Goal: Information Seeking & Learning: Learn about a topic

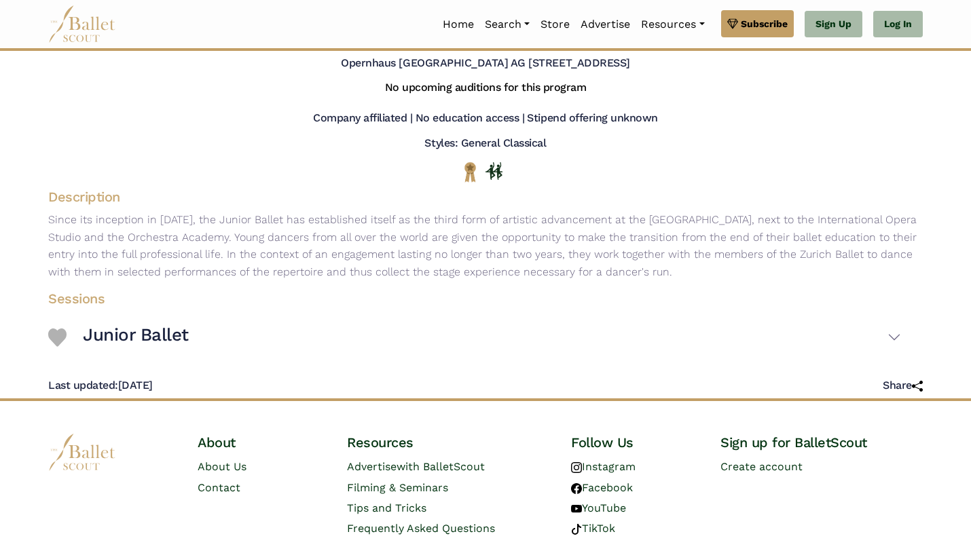
scroll to position [106, 0]
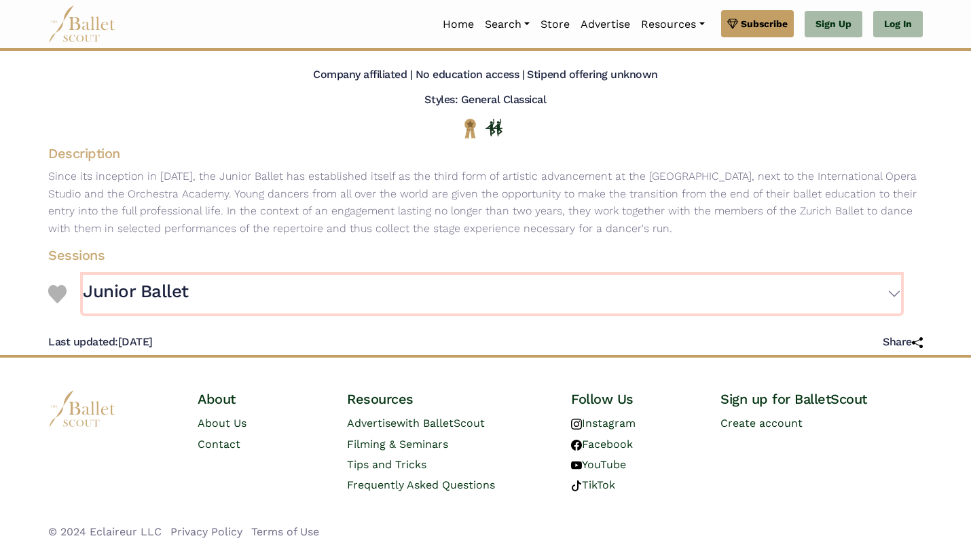
click at [878, 291] on button "Junior Ballet" at bounding box center [492, 294] width 818 height 39
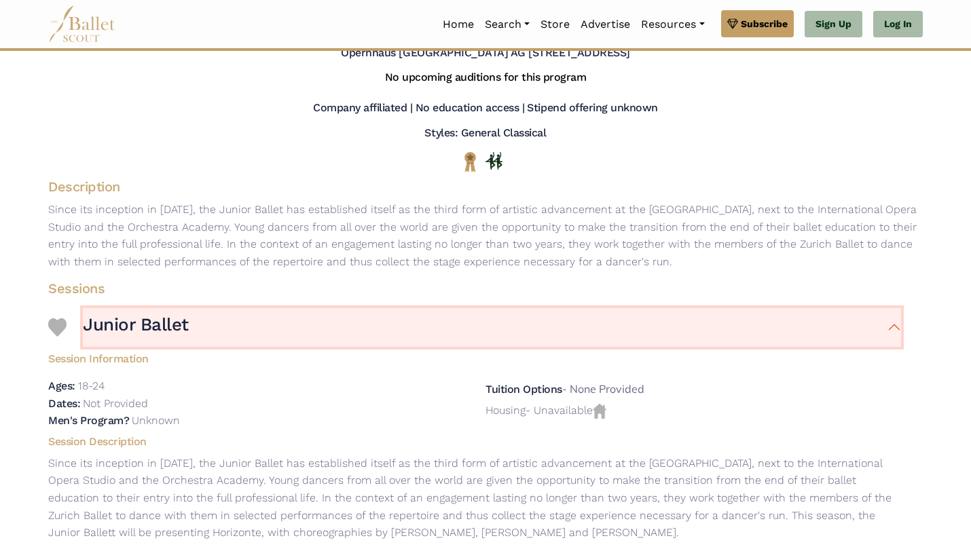
scroll to position [0, 0]
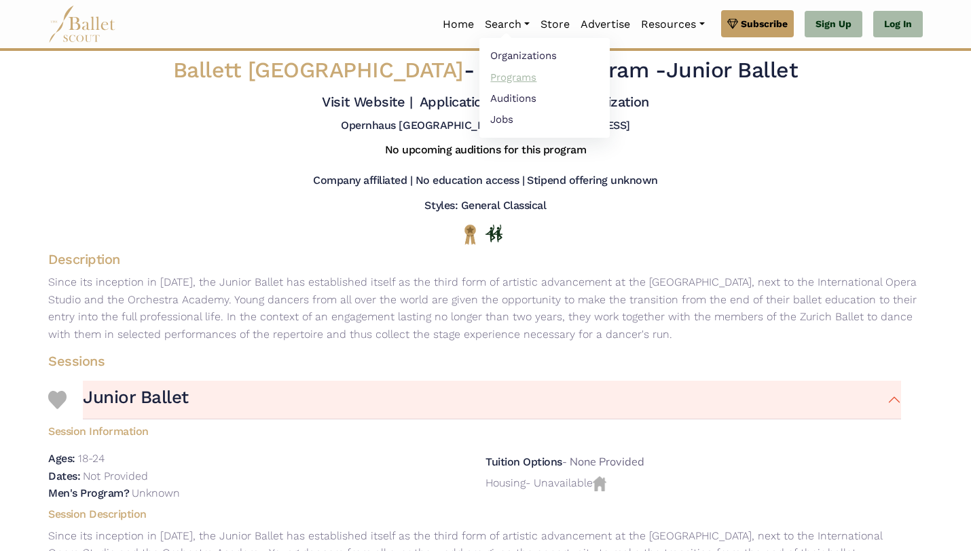
click at [522, 75] on link "Programs" at bounding box center [544, 77] width 130 height 21
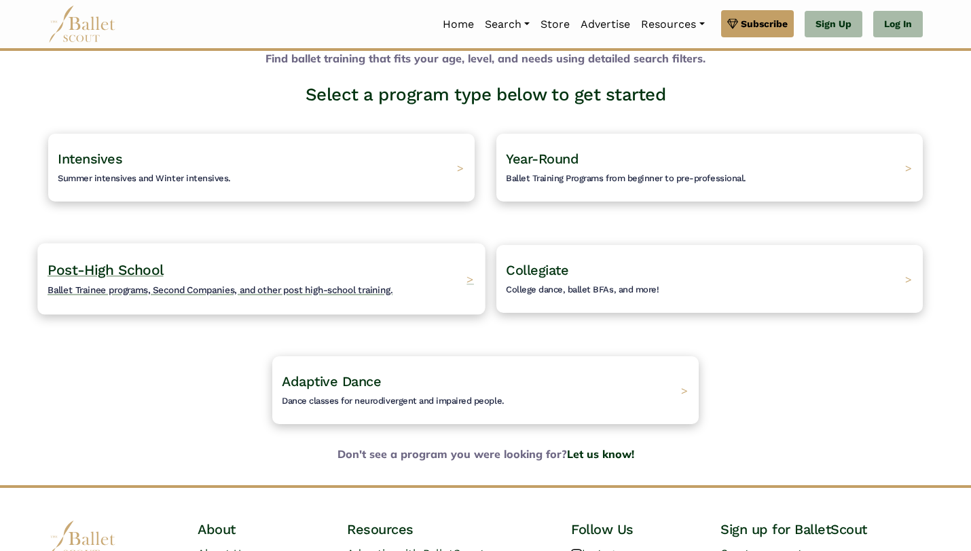
scroll to position [65, 0]
click at [409, 299] on div "Post-High School Ballet Trainee programs, Second Companies, and other post high…" at bounding box center [260, 279] width 447 height 71
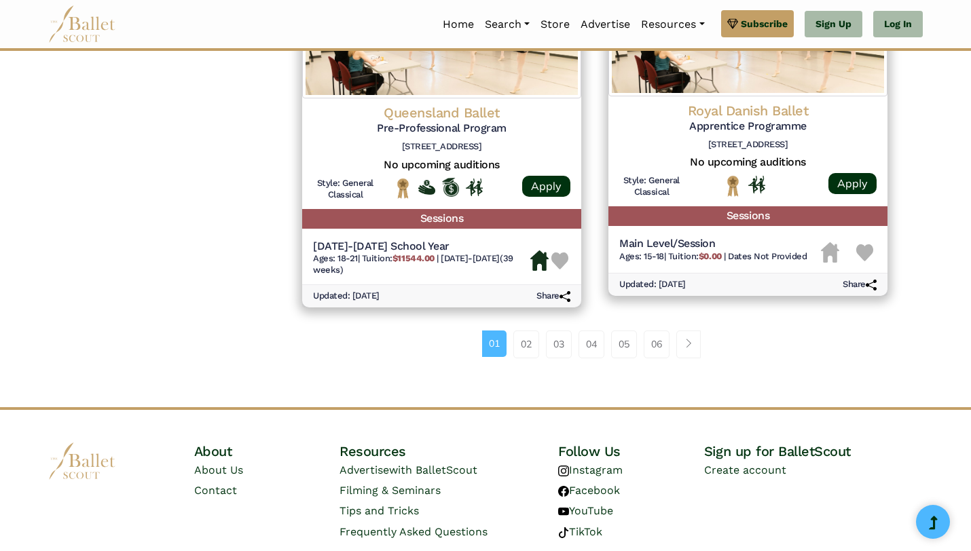
scroll to position [1842, 0]
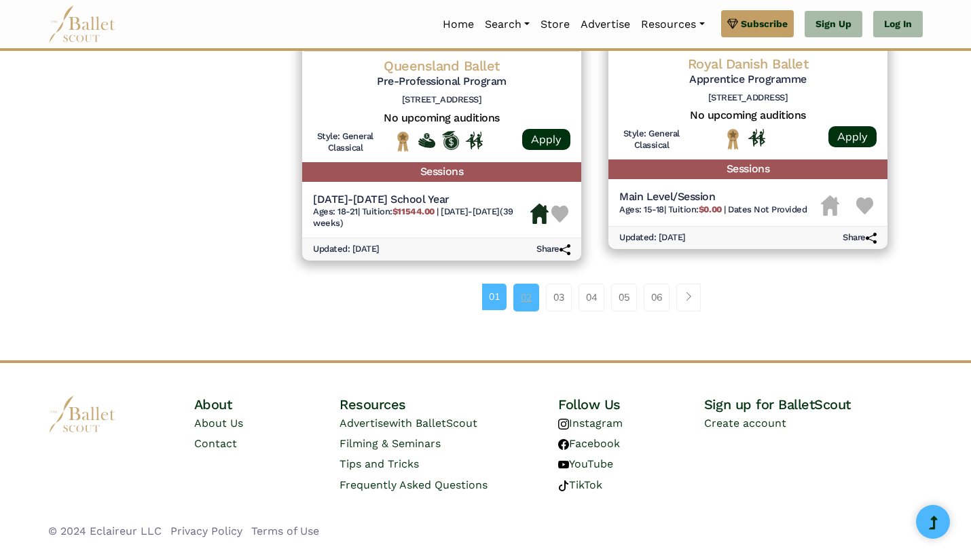
click at [520, 301] on link "02" at bounding box center [526, 297] width 26 height 27
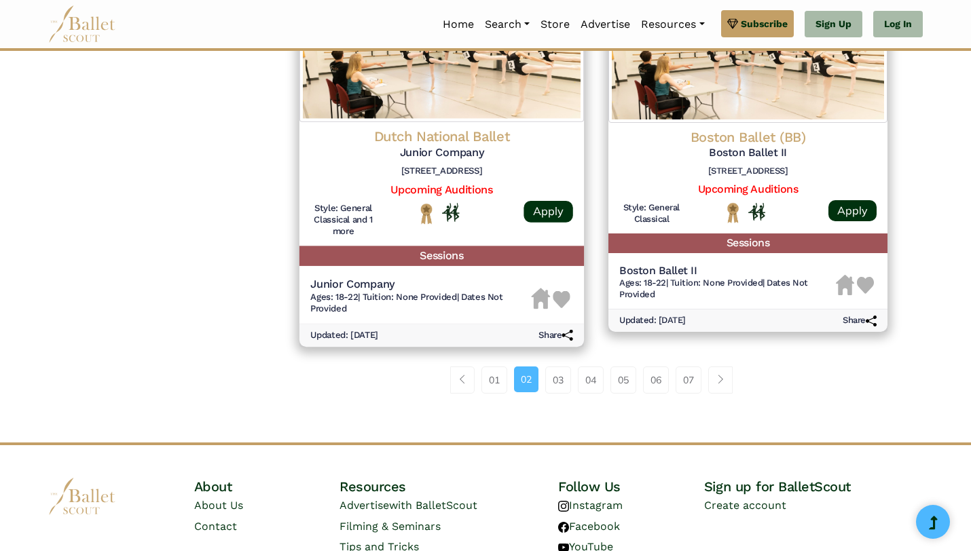
scroll to position [1787, 0]
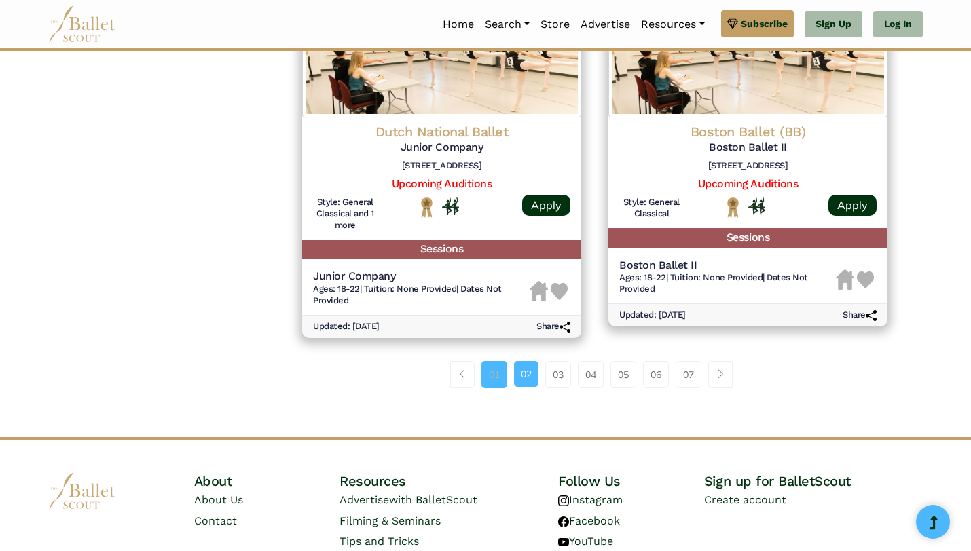
click at [494, 377] on link "01" at bounding box center [494, 374] width 26 height 27
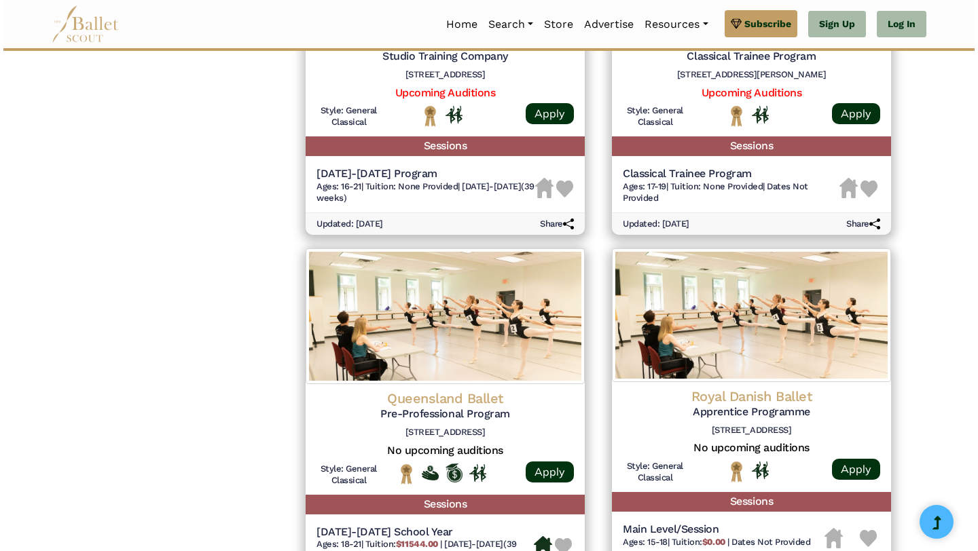
scroll to position [1524, 0]
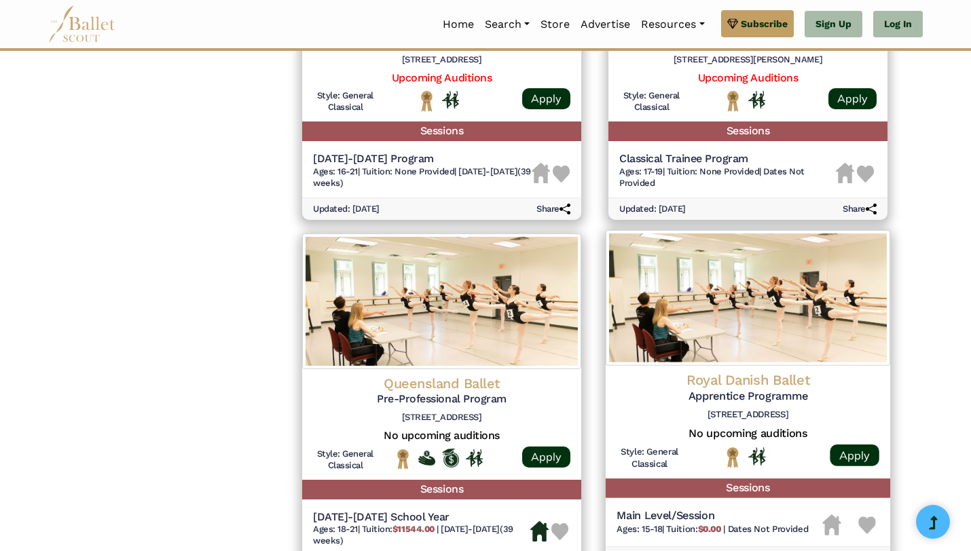
click at [702, 328] on img at bounding box center [748, 298] width 284 height 136
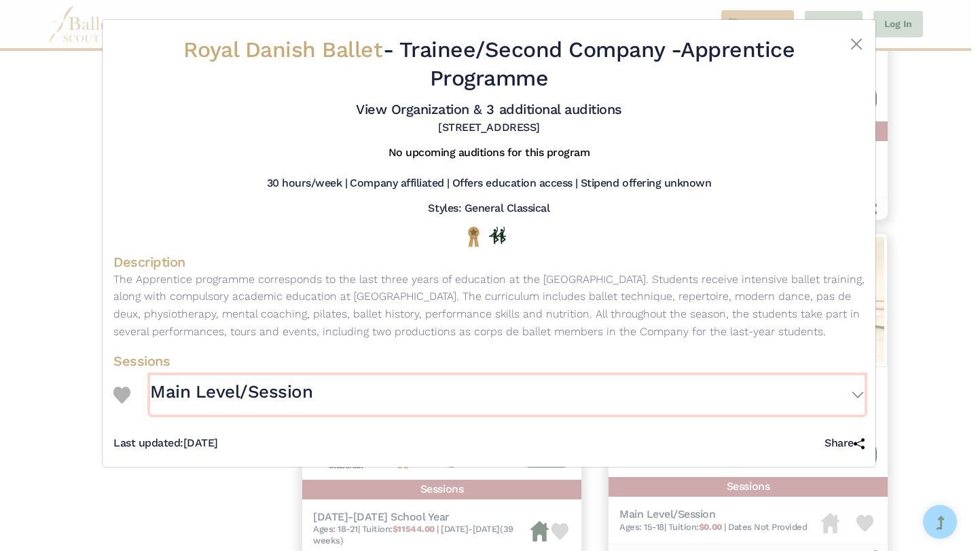
click at [849, 411] on button "Main Level/Session" at bounding box center [507, 394] width 714 height 39
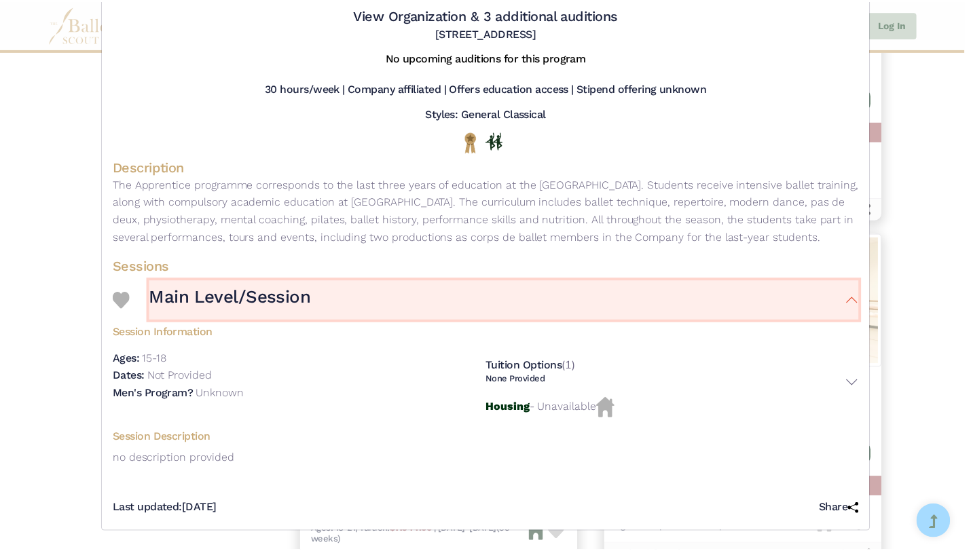
scroll to position [0, 0]
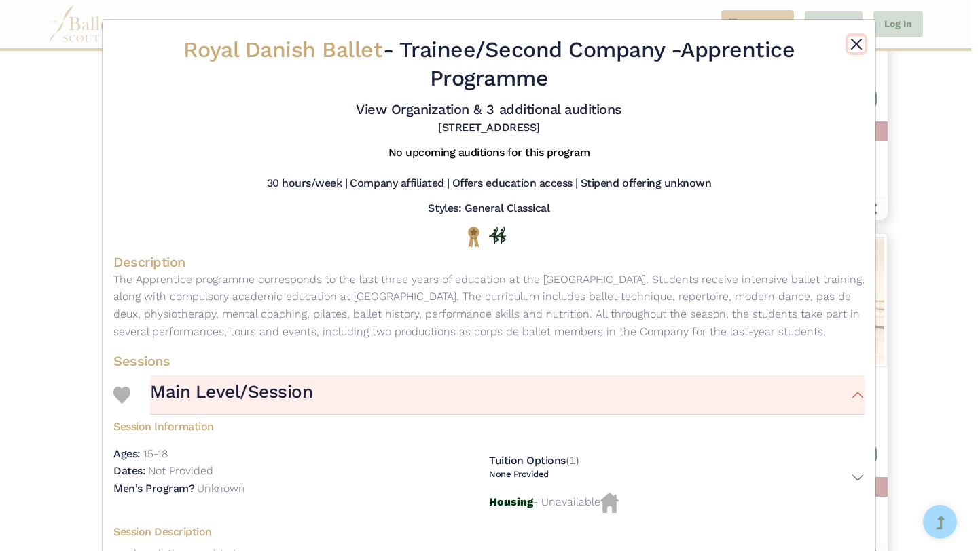
click at [851, 42] on button "Close" at bounding box center [856, 44] width 16 height 16
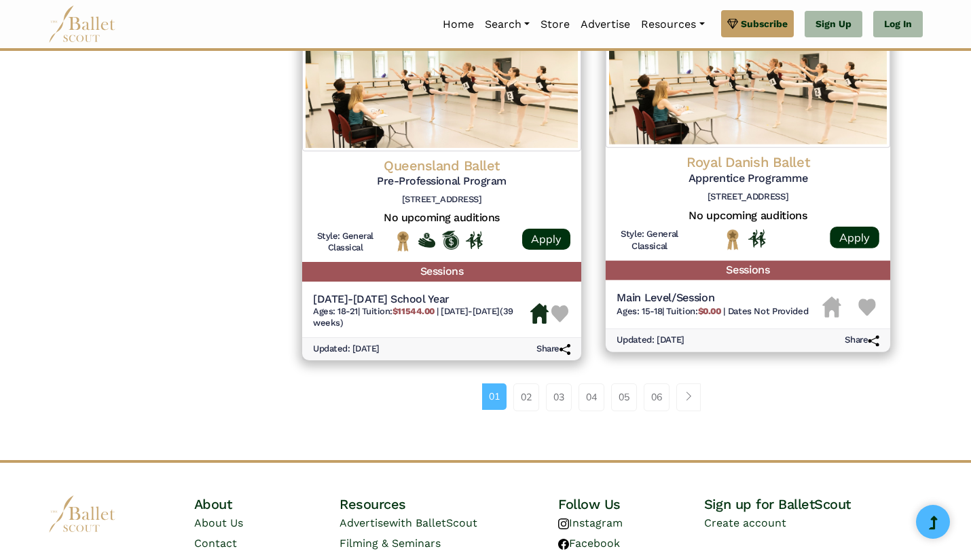
scroll to position [1842, 0]
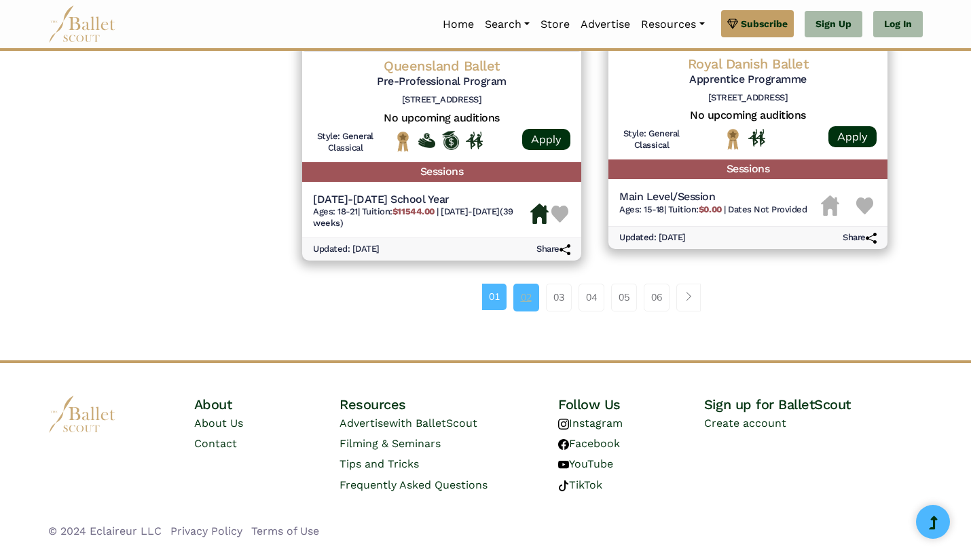
click at [520, 300] on link "02" at bounding box center [526, 297] width 26 height 27
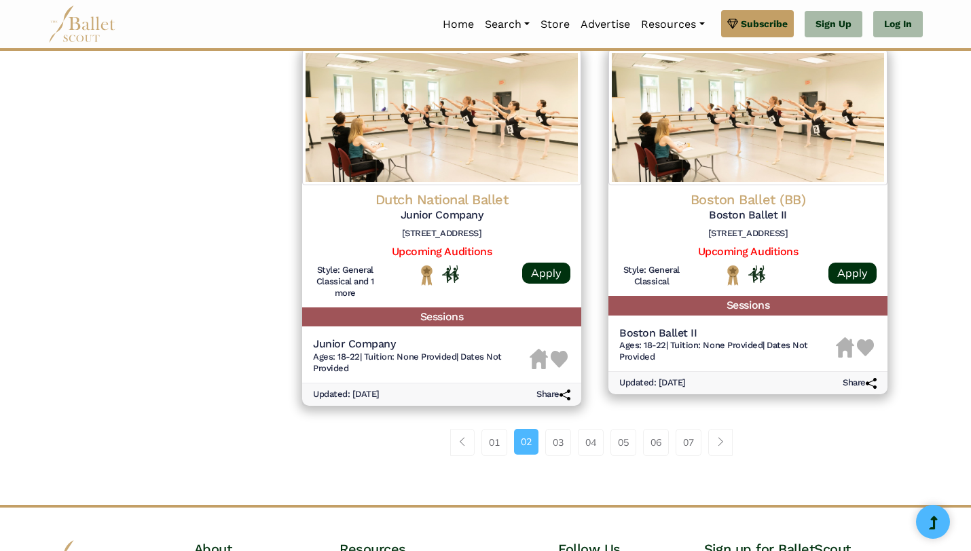
scroll to position [1720, 0]
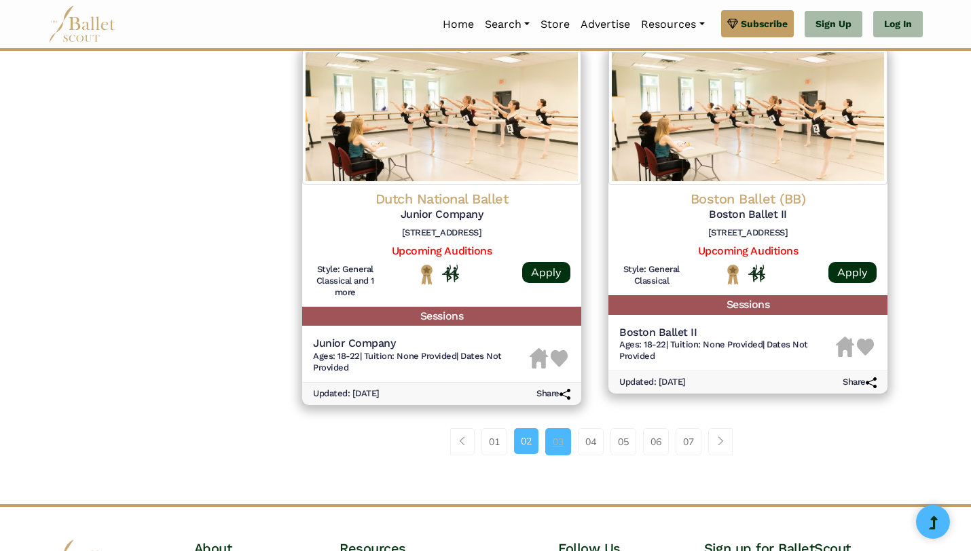
click at [553, 449] on link "03" at bounding box center [558, 441] width 26 height 27
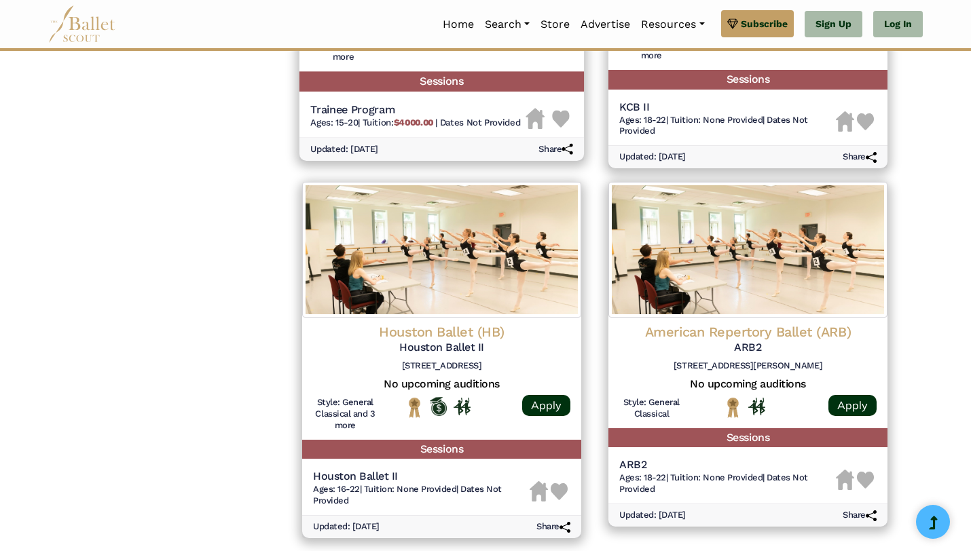
scroll to position [1852, 0]
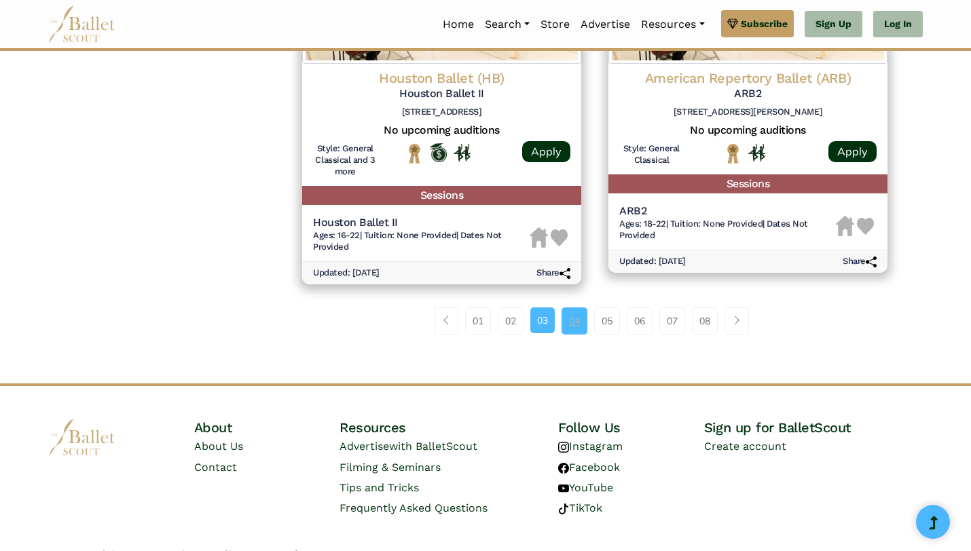
click at [574, 321] on link "04" at bounding box center [575, 321] width 26 height 27
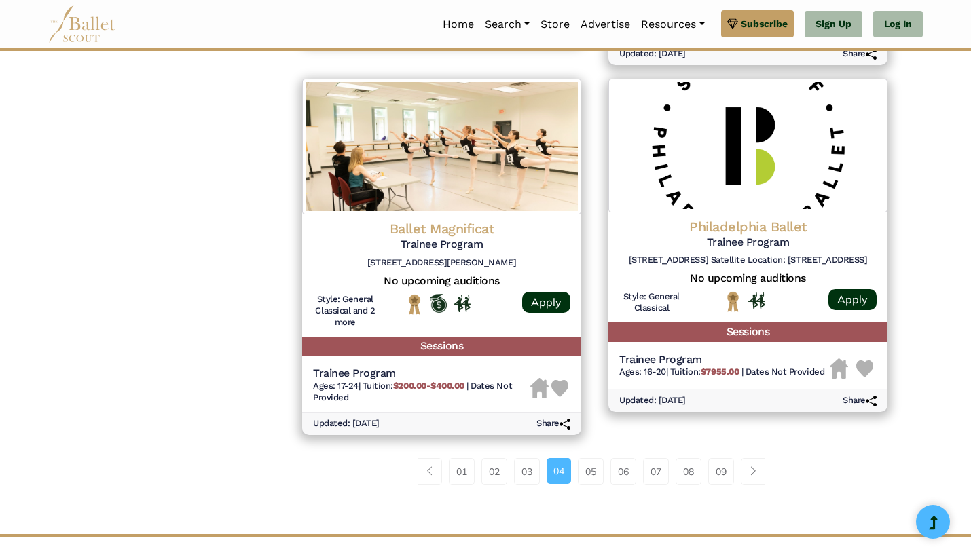
scroll to position [1706, 0]
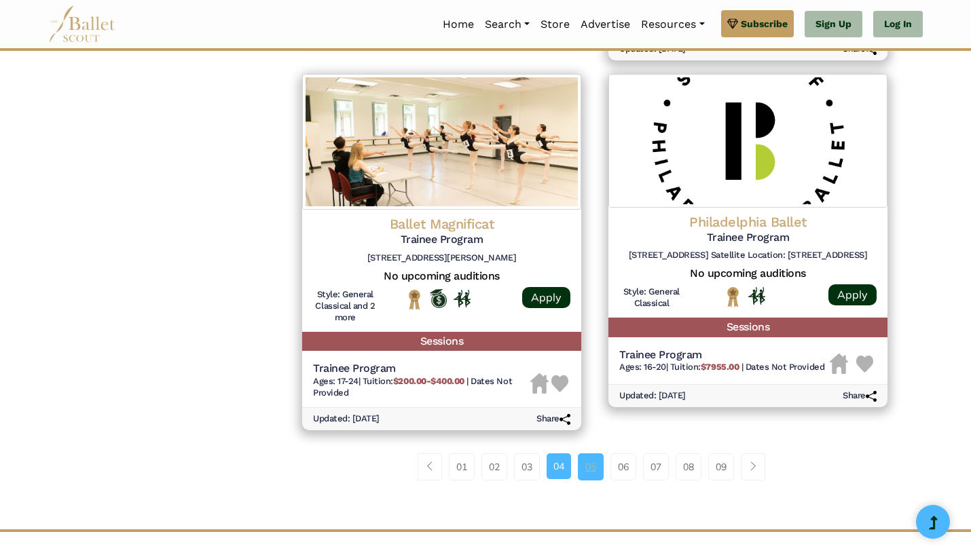
click at [586, 465] on link "05" at bounding box center [591, 467] width 26 height 27
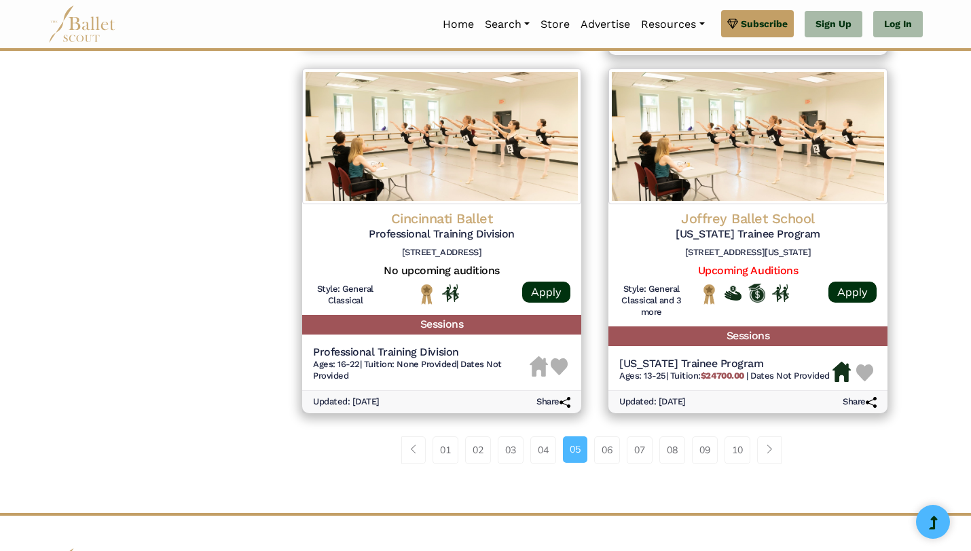
scroll to position [1706, 0]
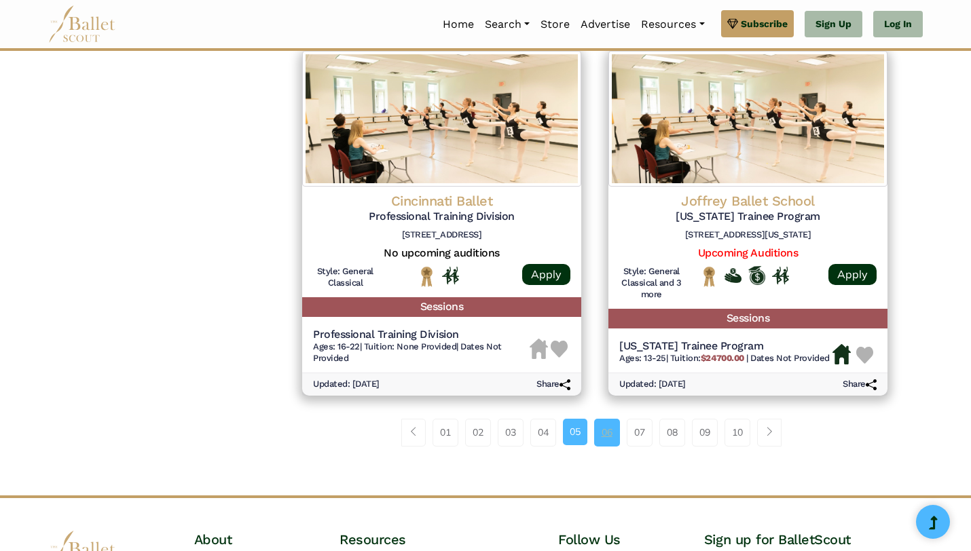
click at [603, 433] on link "06" at bounding box center [607, 432] width 26 height 27
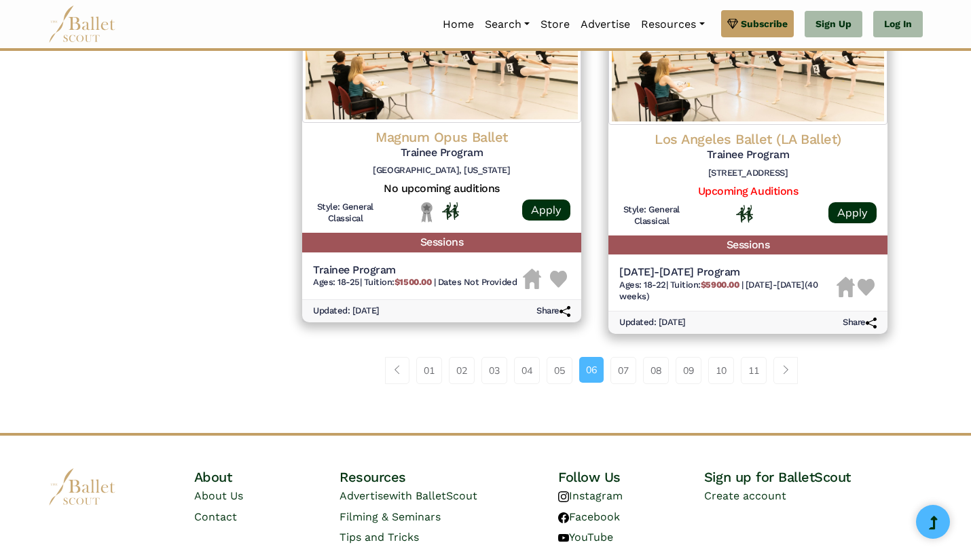
scroll to position [1795, 0]
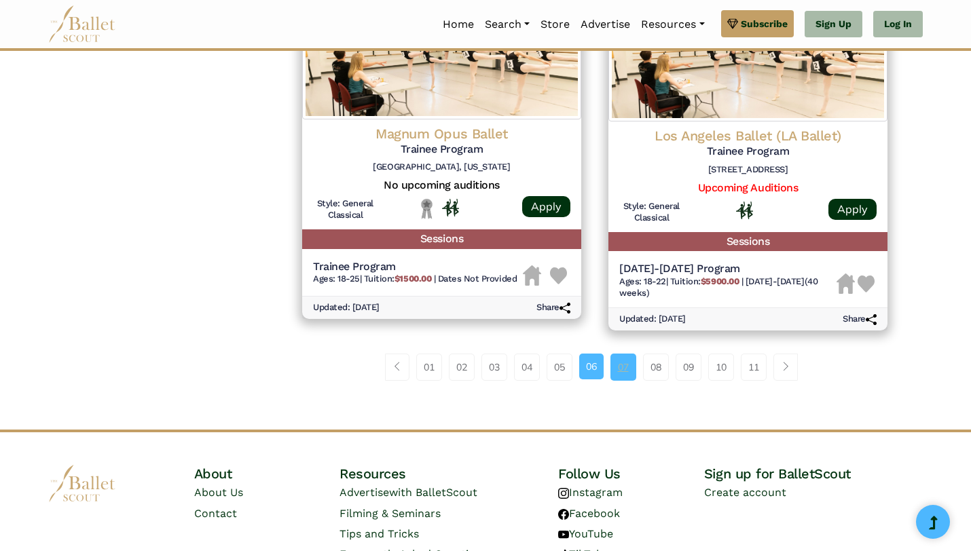
click at [617, 364] on link "07" at bounding box center [623, 367] width 26 height 27
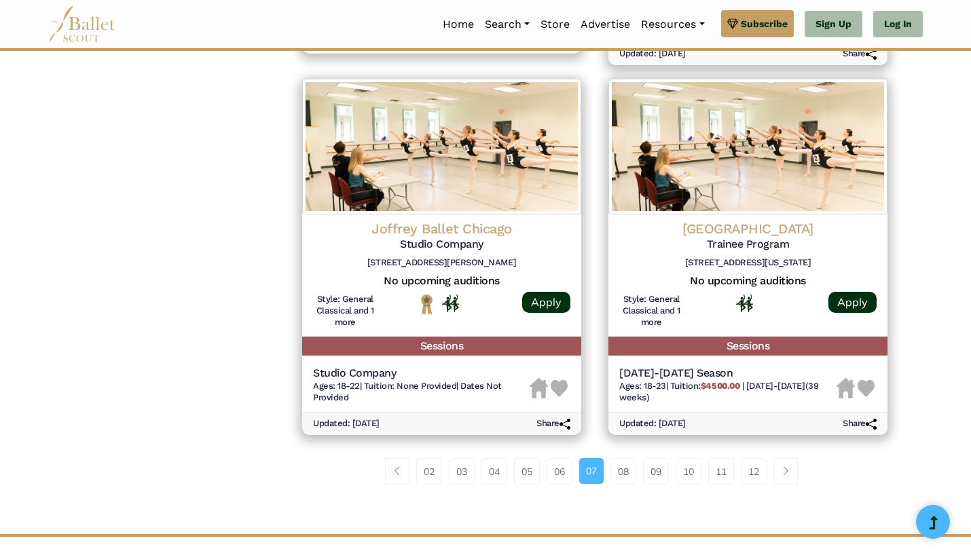
scroll to position [1725, 0]
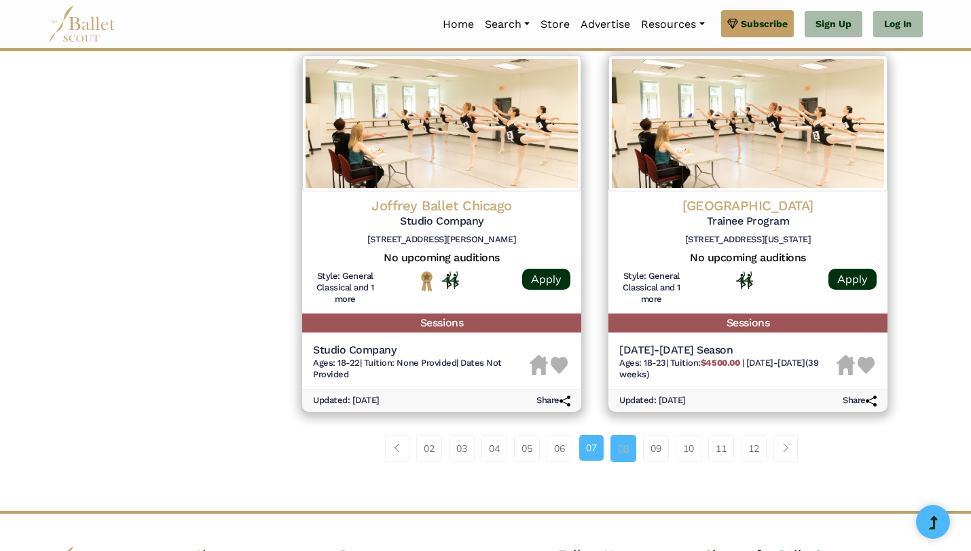
click at [627, 452] on link "08" at bounding box center [623, 448] width 26 height 27
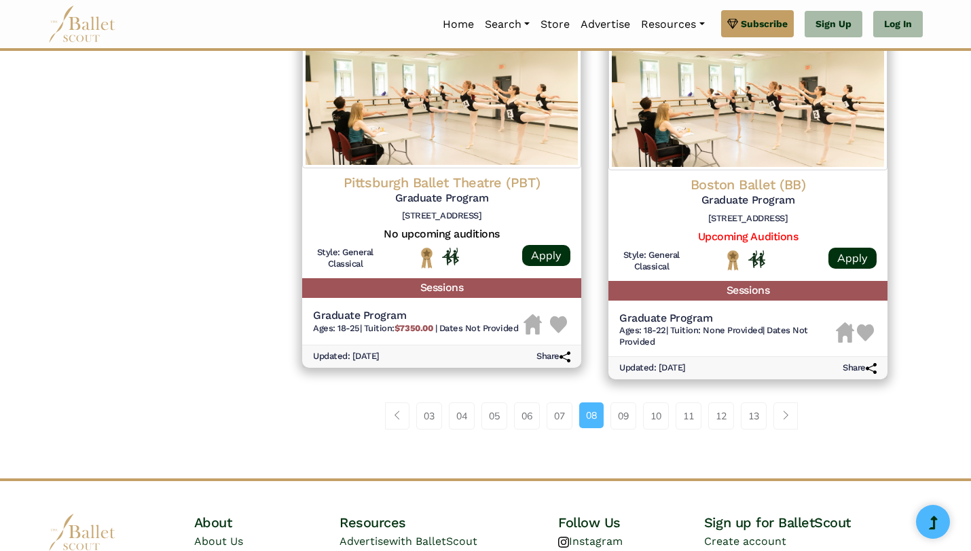
scroll to position [1742, 0]
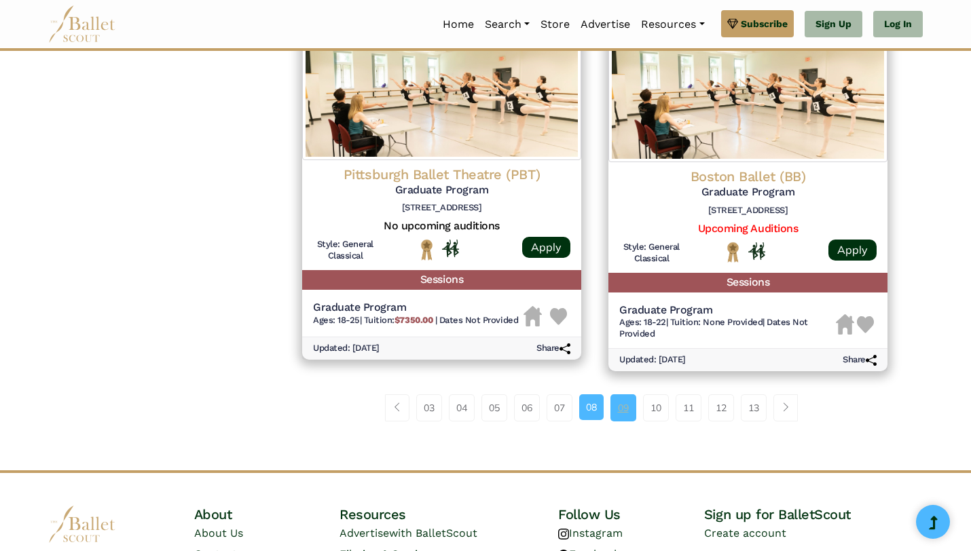
click at [620, 415] on link "09" at bounding box center [623, 407] width 26 height 27
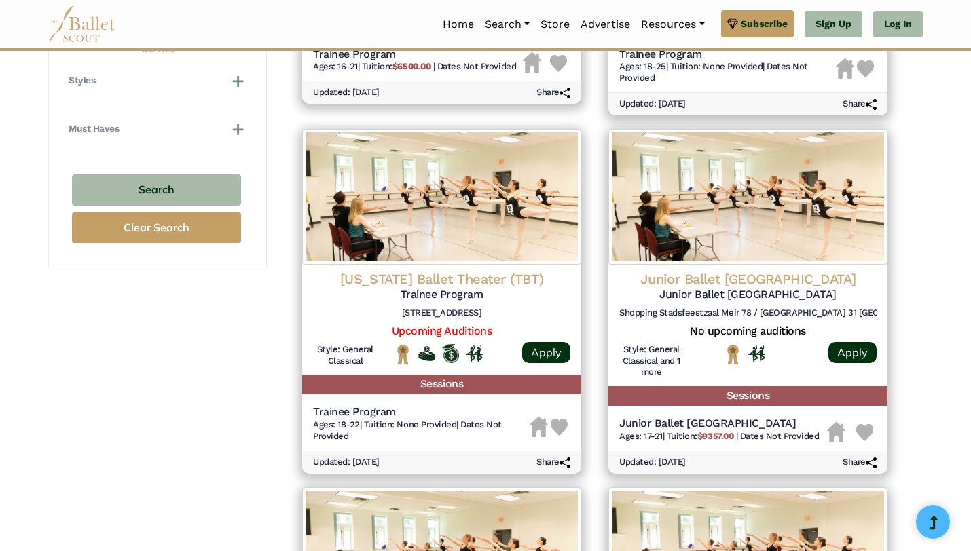
scroll to position [919, 0]
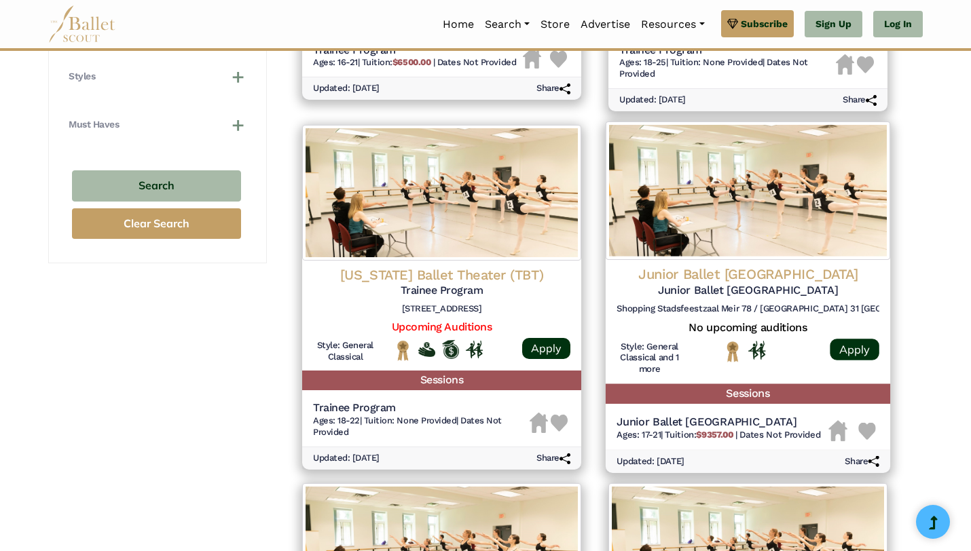
click at [762, 249] on img at bounding box center [748, 191] width 284 height 139
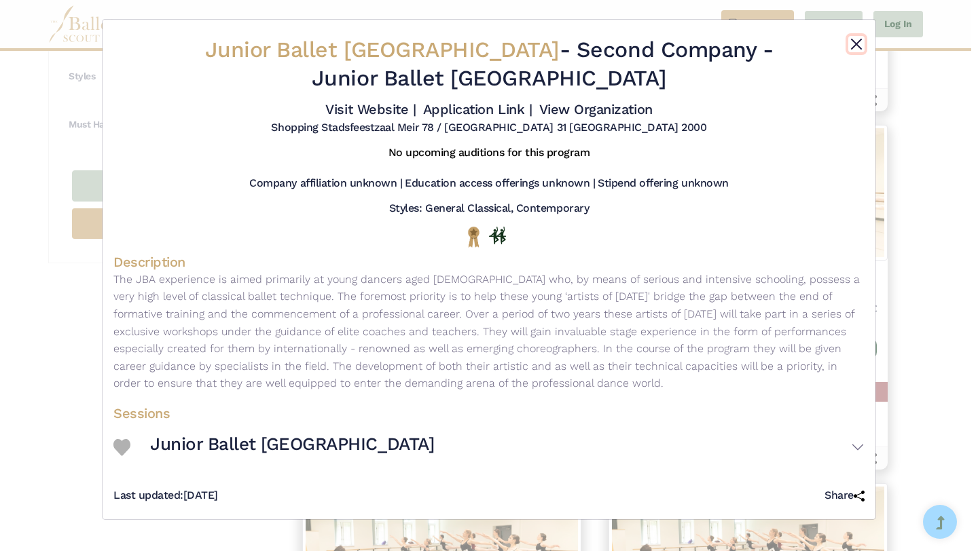
click at [860, 38] on button "Close" at bounding box center [856, 44] width 16 height 16
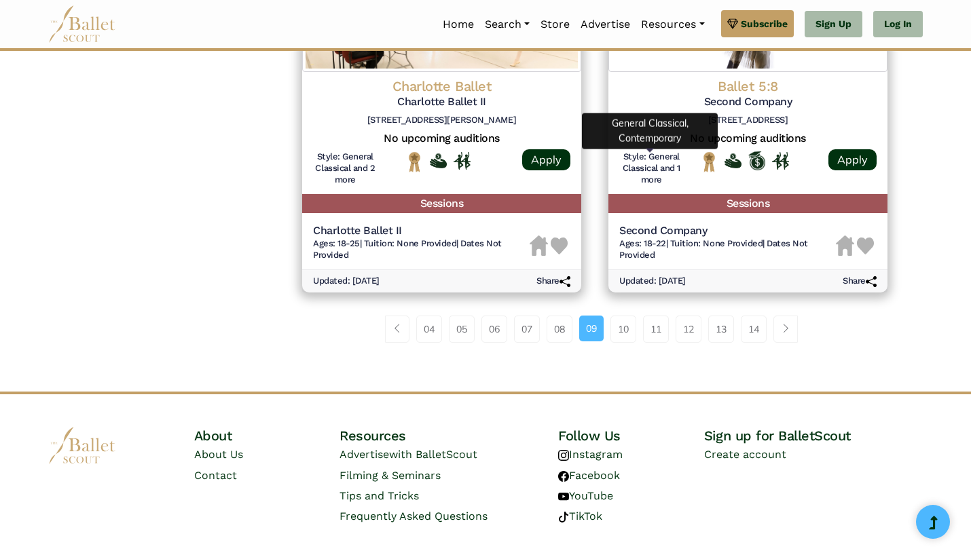
scroll to position [1868, 0]
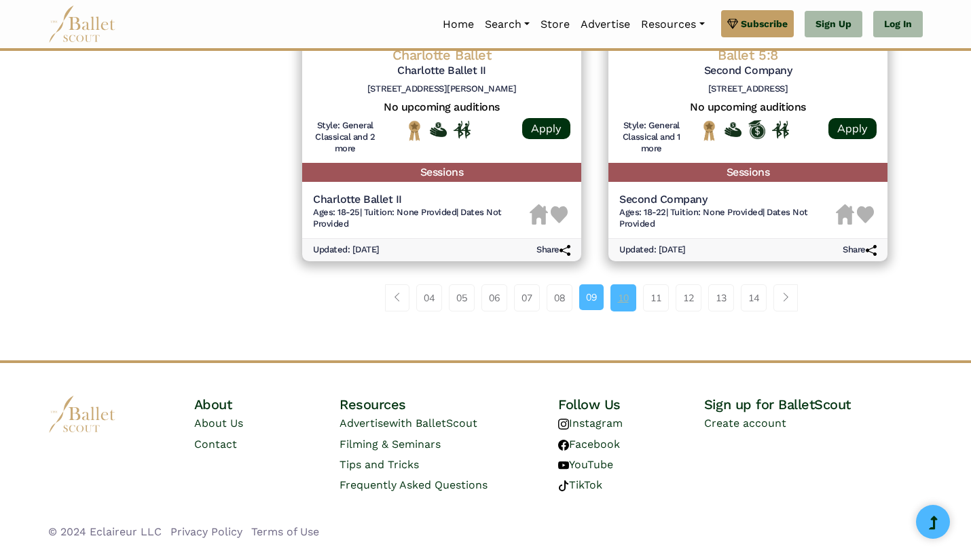
click at [621, 299] on link "10" at bounding box center [623, 297] width 26 height 27
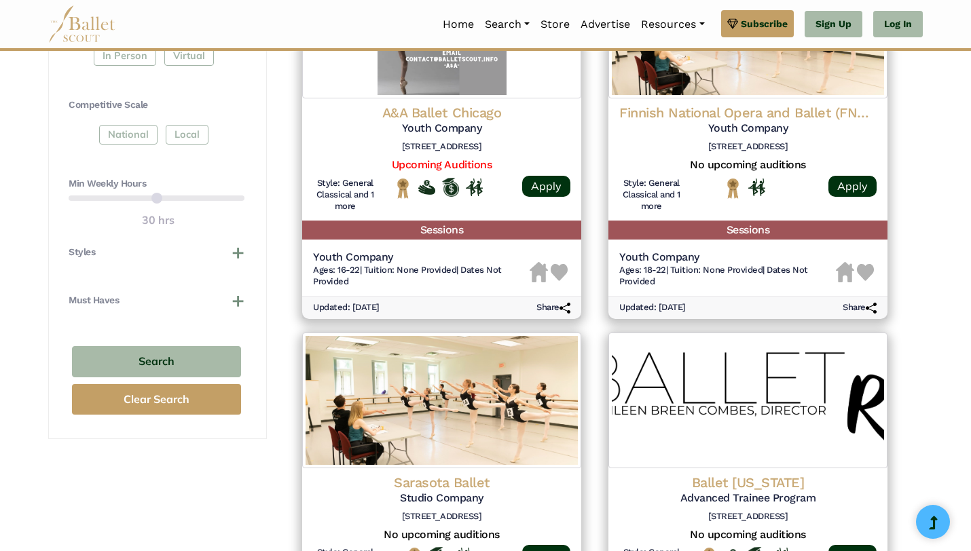
scroll to position [741, 0]
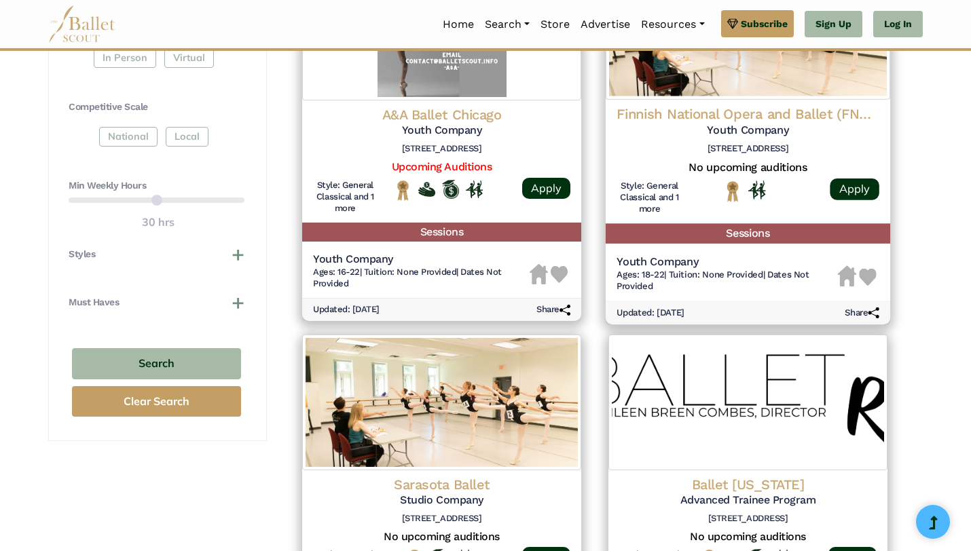
click at [737, 76] on img at bounding box center [748, 30] width 284 height 139
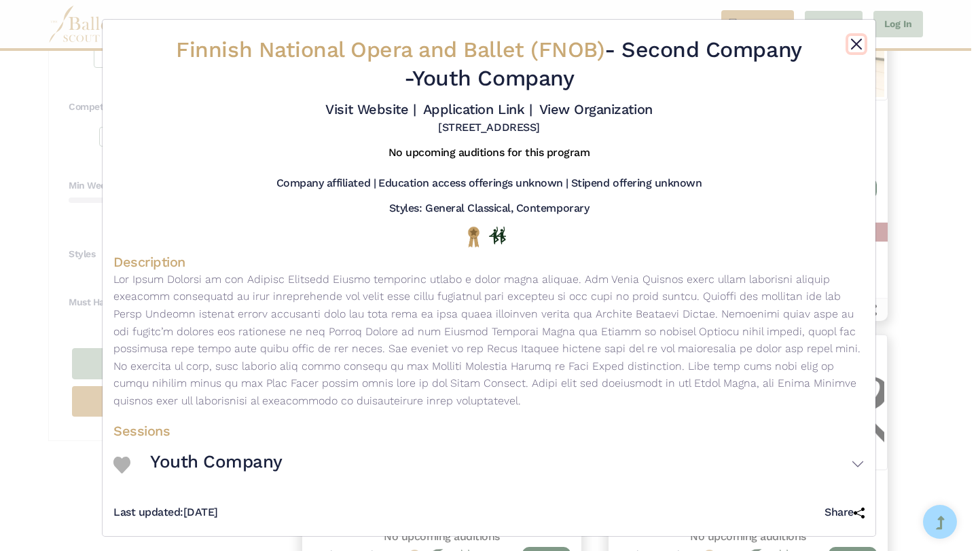
click at [848, 43] on button "Close" at bounding box center [856, 44] width 16 height 16
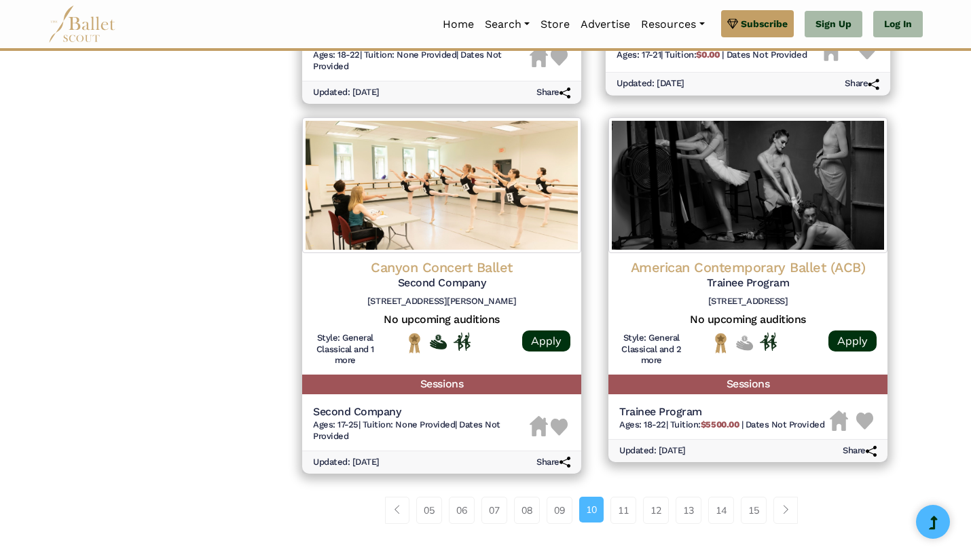
scroll to position [1687, 0]
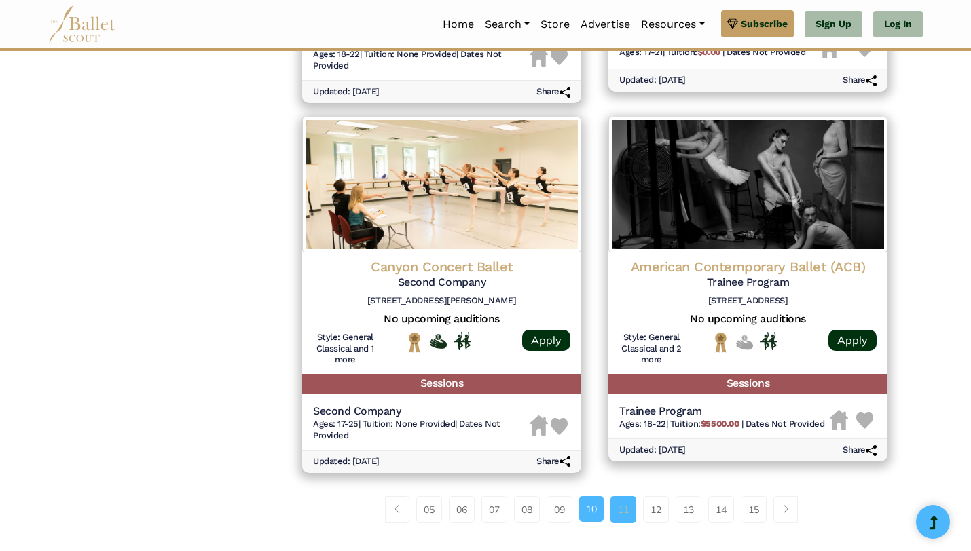
click at [621, 509] on link "11" at bounding box center [623, 509] width 26 height 27
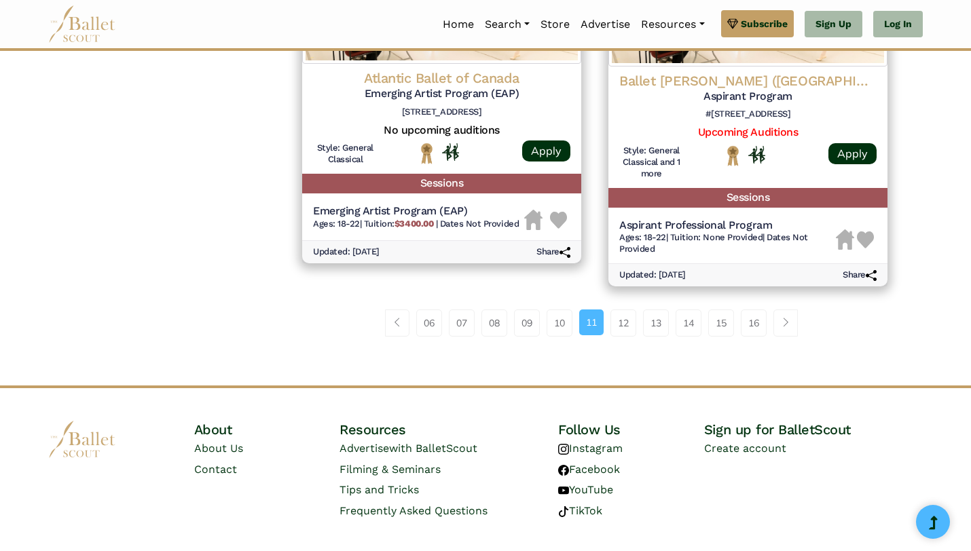
scroll to position [1816, 0]
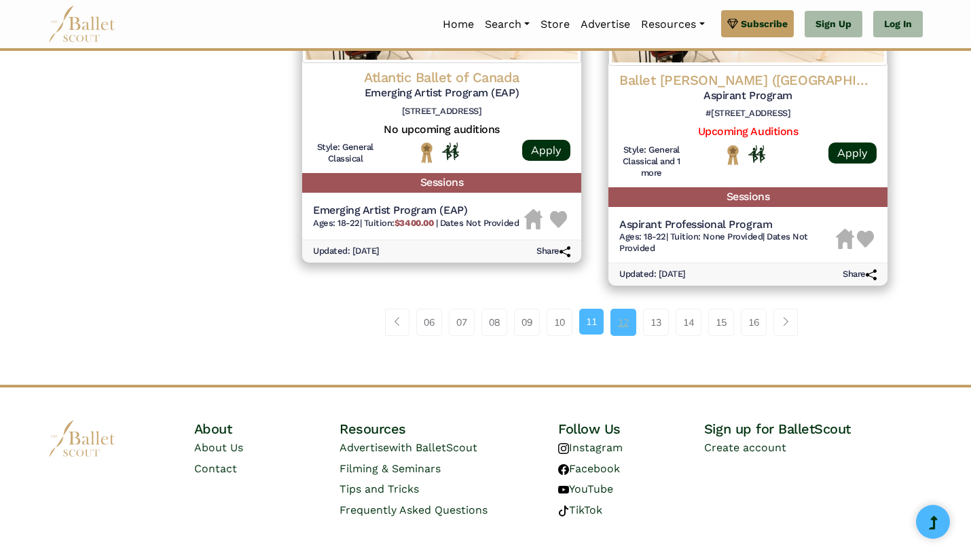
click at [623, 318] on link "12" at bounding box center [623, 322] width 26 height 27
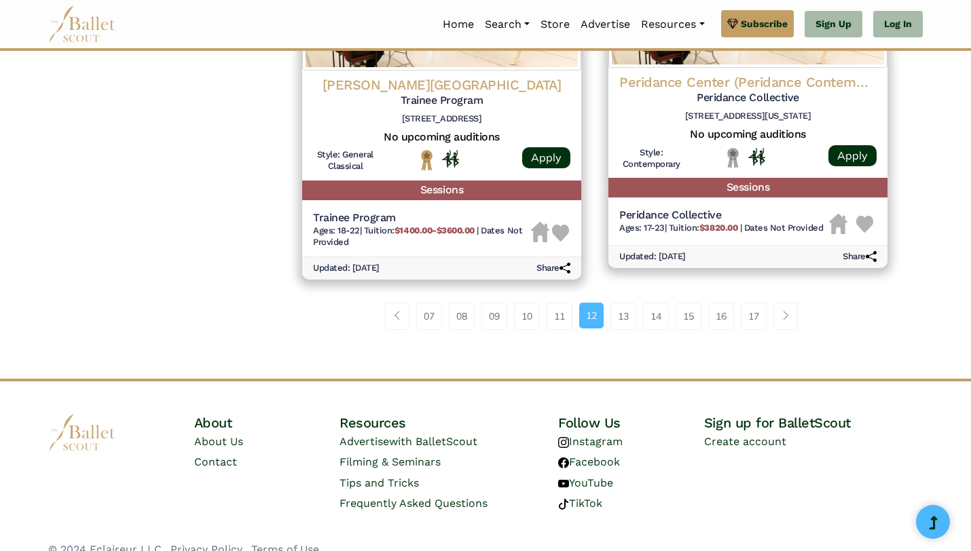
scroll to position [1903, 0]
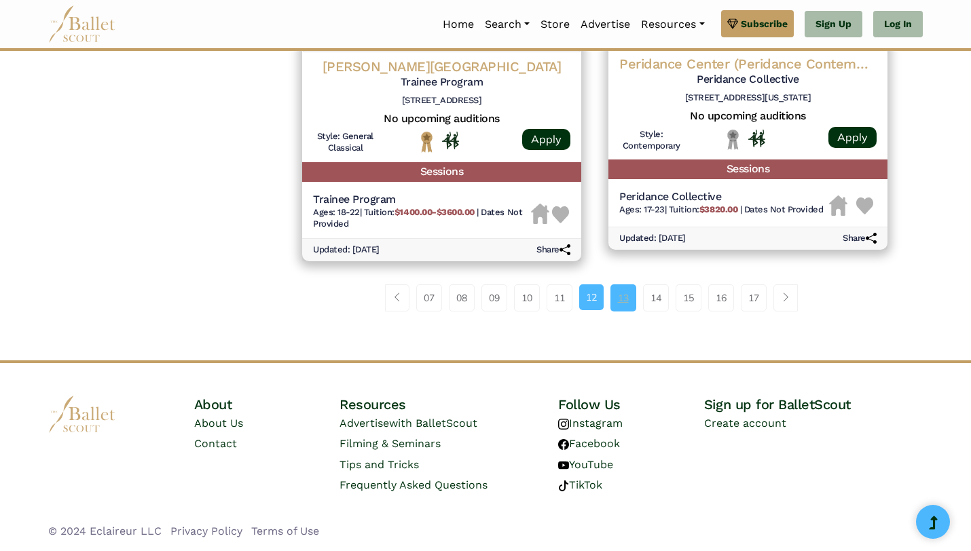
click at [617, 299] on link "13" at bounding box center [623, 297] width 26 height 27
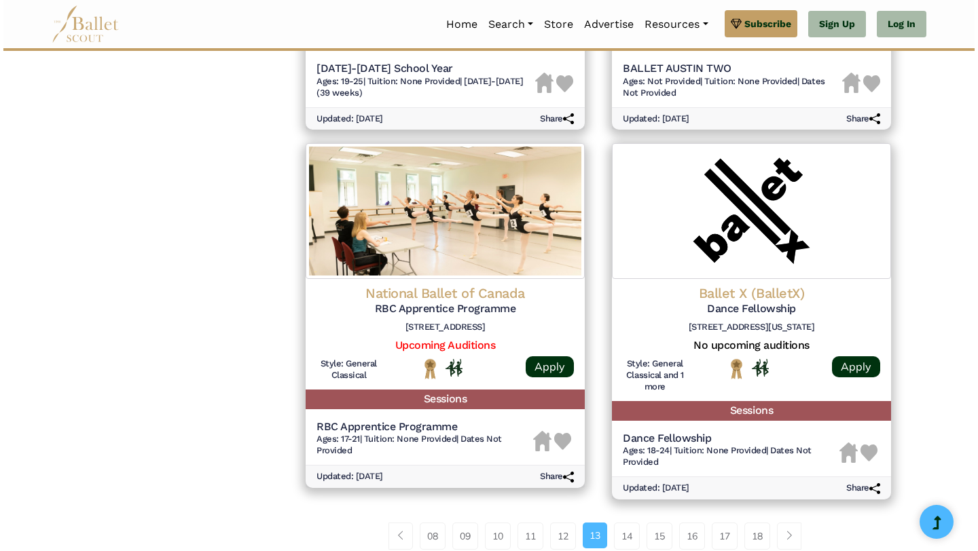
scroll to position [1615, 0]
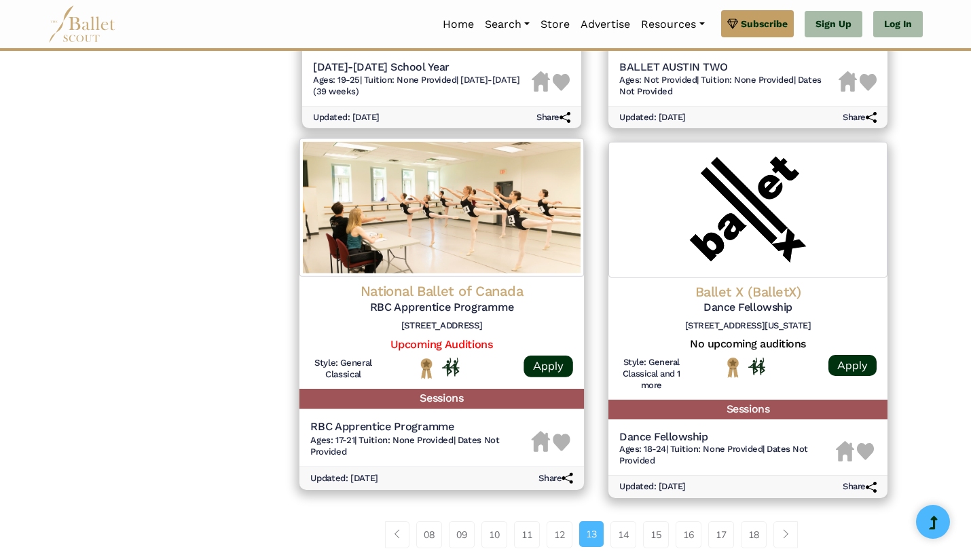
click at [457, 261] on img at bounding box center [441, 208] width 284 height 139
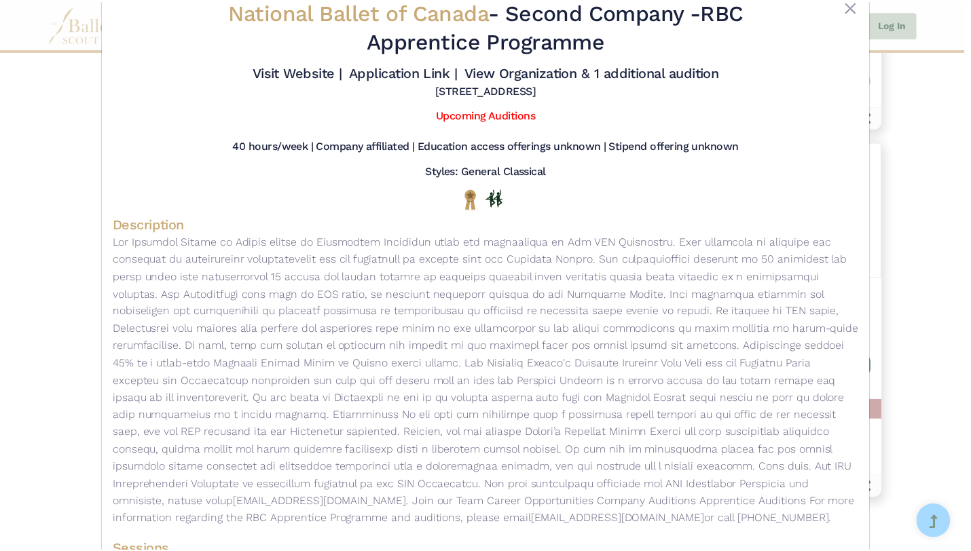
scroll to position [0, 0]
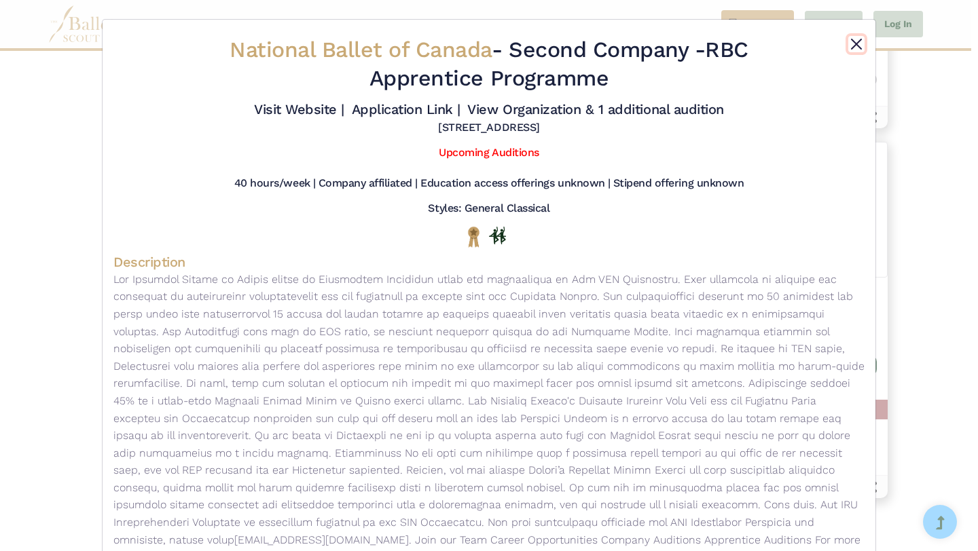
click at [853, 47] on button "Close" at bounding box center [856, 44] width 16 height 16
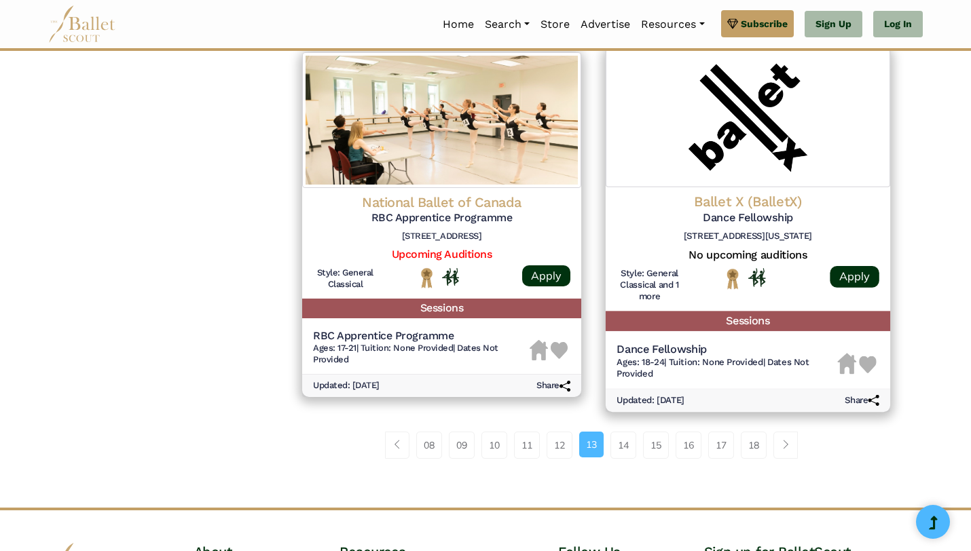
scroll to position [1706, 0]
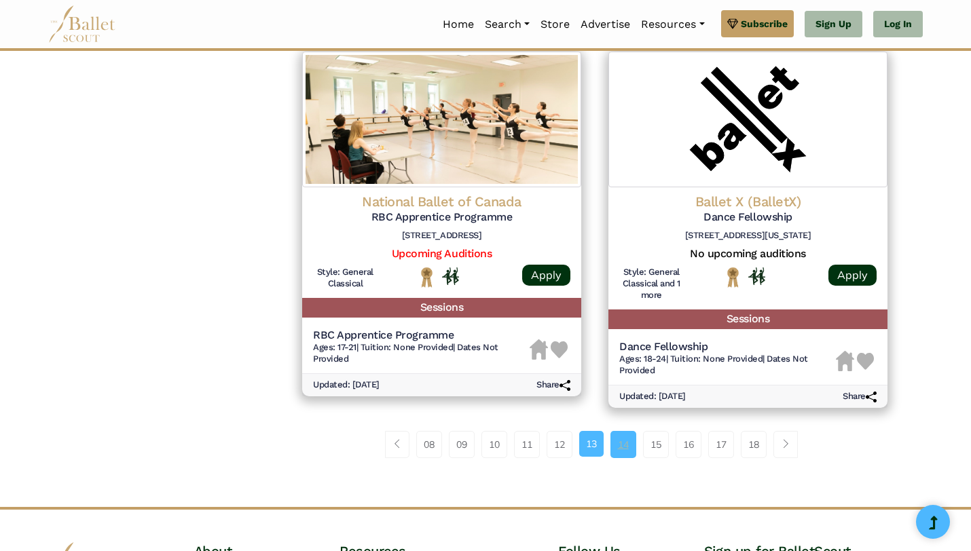
click at [619, 451] on link "14" at bounding box center [623, 444] width 26 height 27
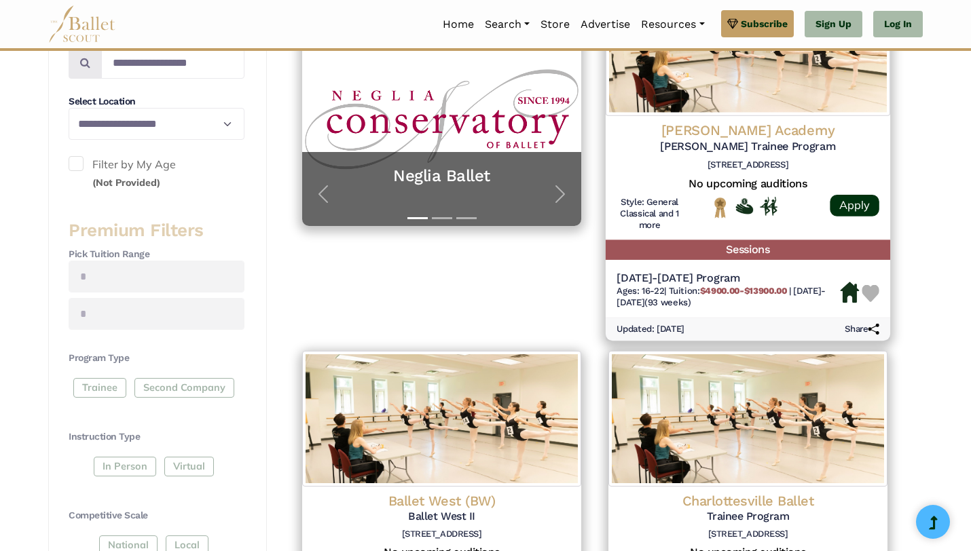
scroll to position [333, 0]
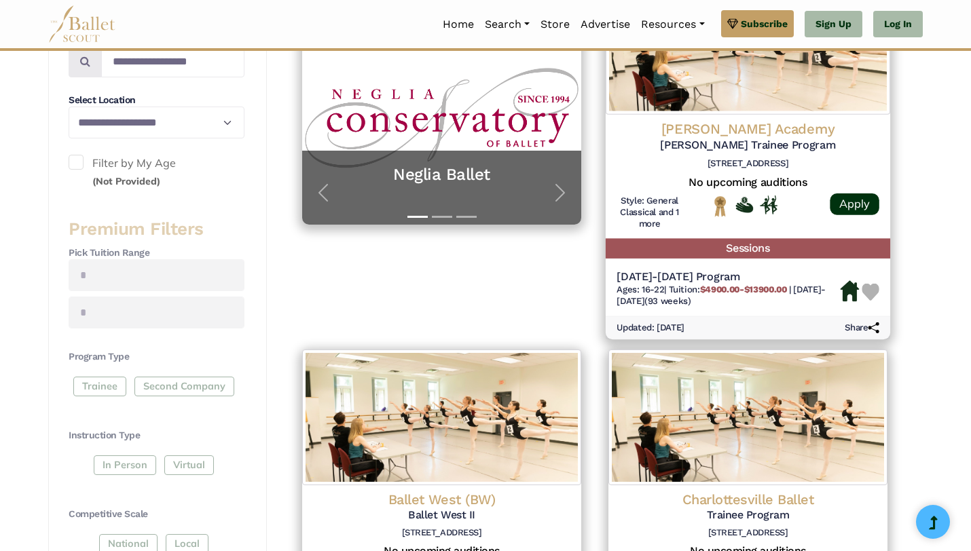
click at [837, 83] on img at bounding box center [748, 45] width 284 height 139
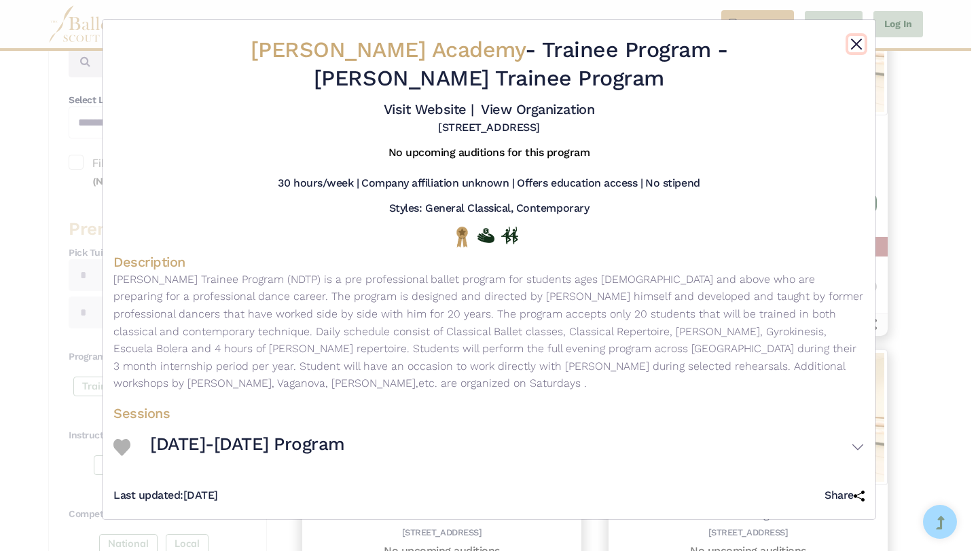
click at [853, 41] on button "Close" at bounding box center [856, 44] width 16 height 16
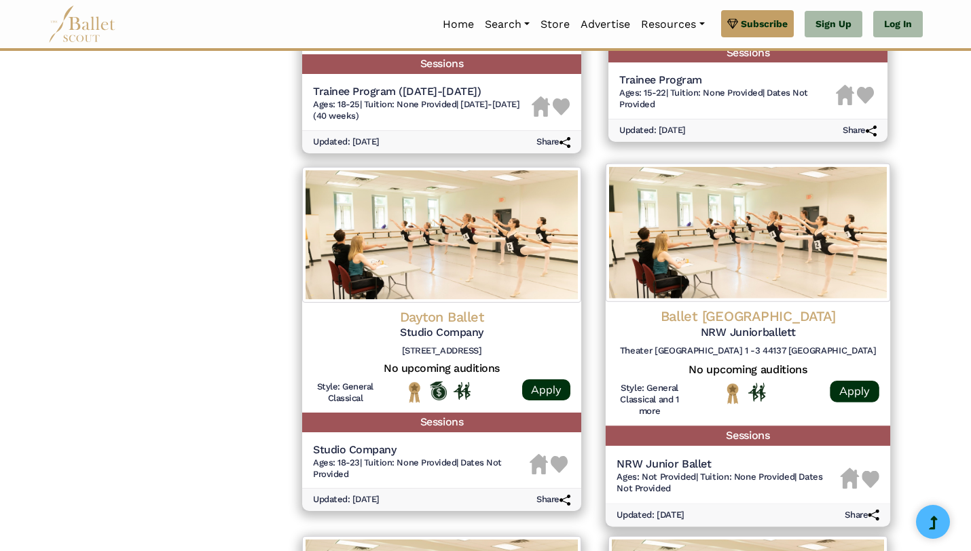
scroll to position [1247, 0]
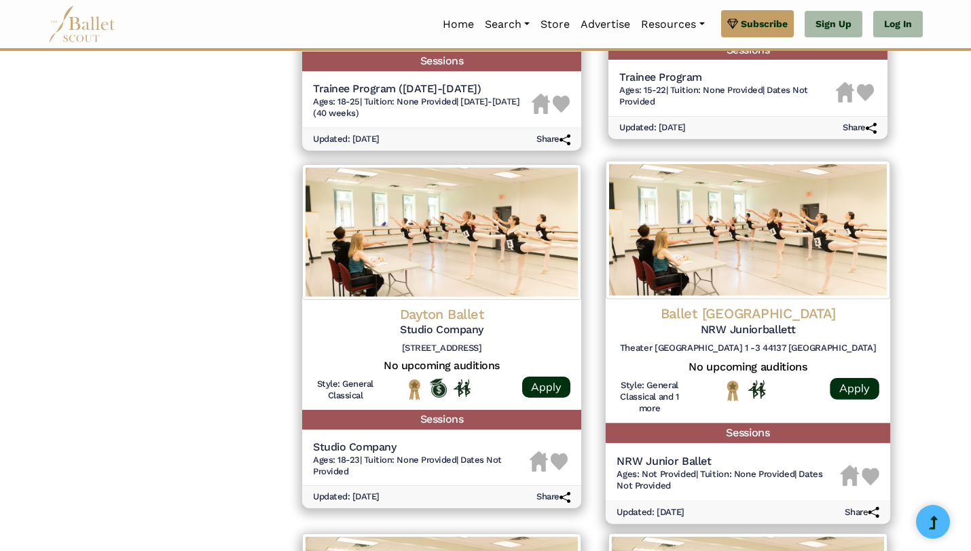
click at [735, 269] on img at bounding box center [748, 230] width 284 height 139
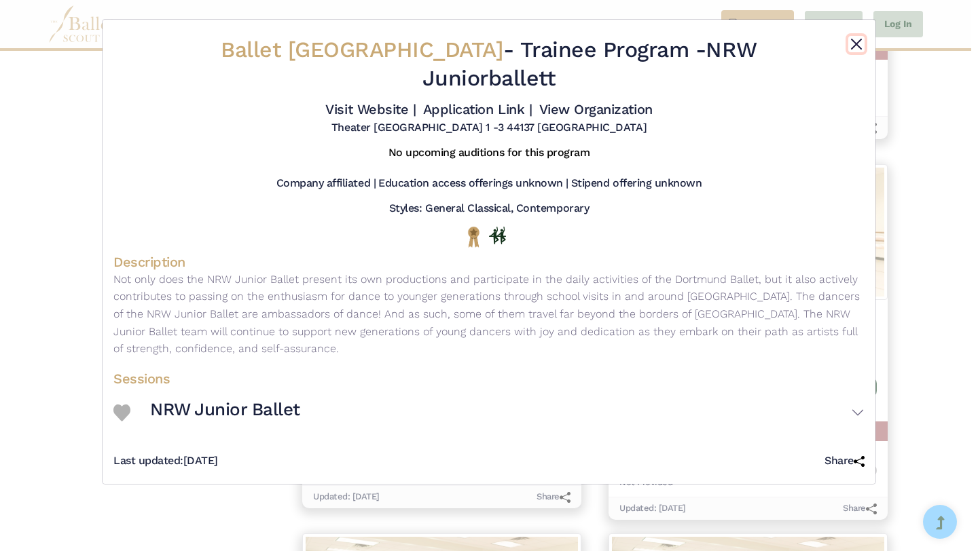
click at [859, 42] on button "Close" at bounding box center [856, 44] width 16 height 16
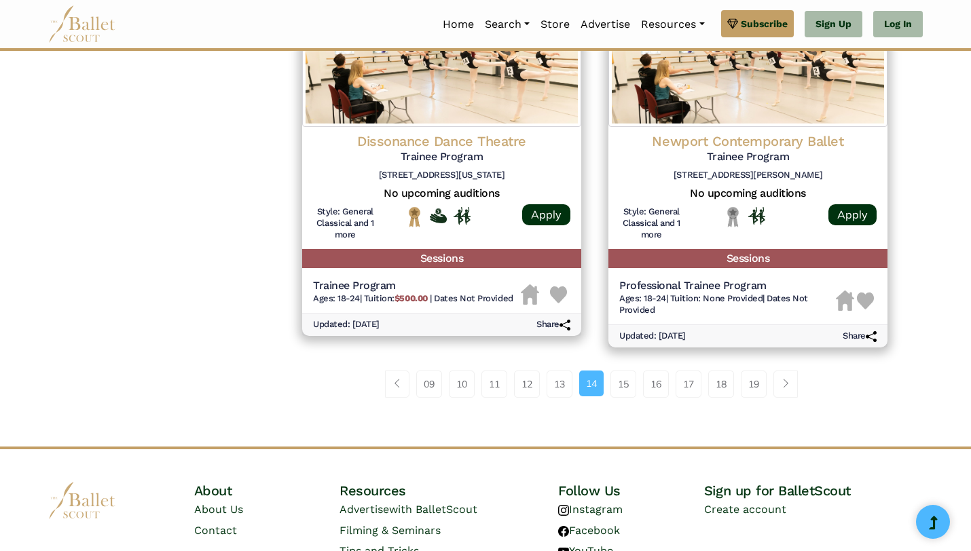
scroll to position [1795, 0]
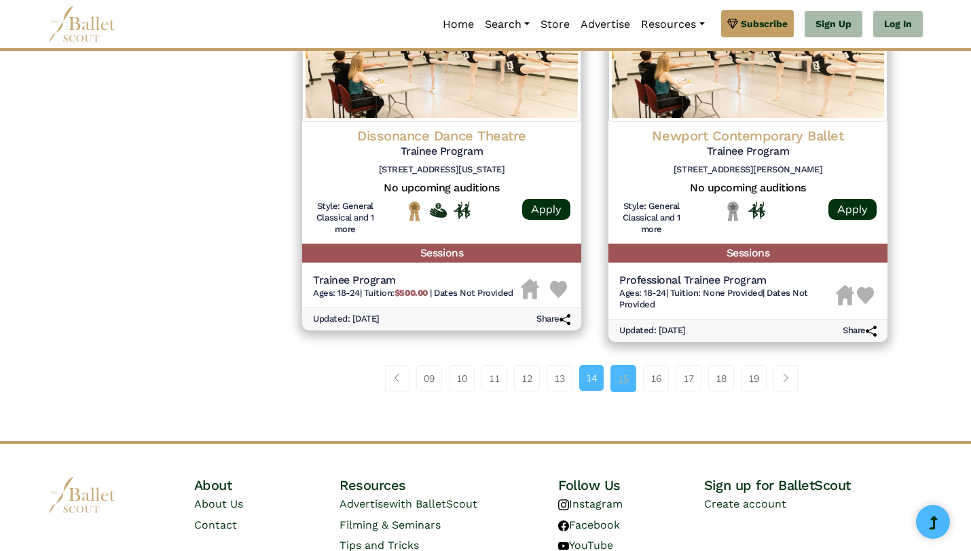
click at [625, 381] on link "15" at bounding box center [623, 378] width 26 height 27
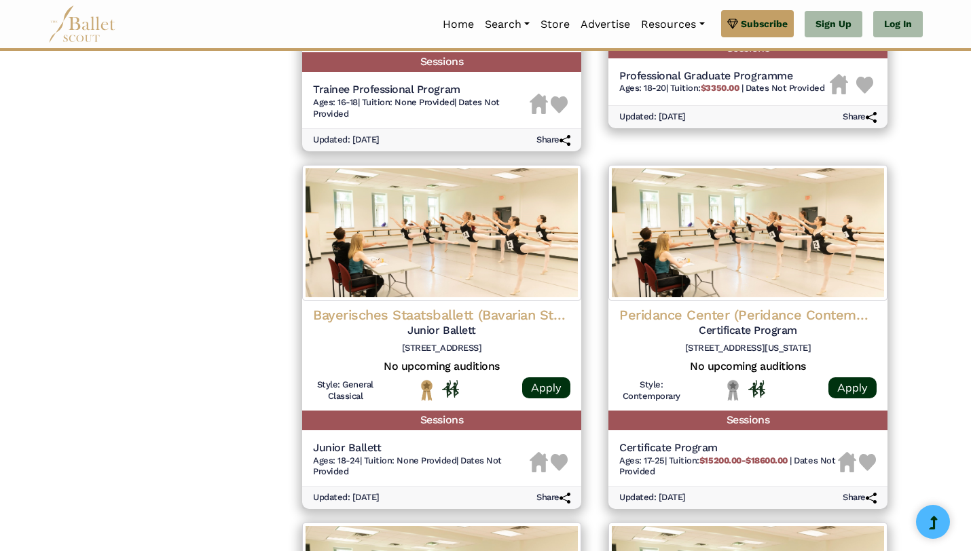
scroll to position [1259, 0]
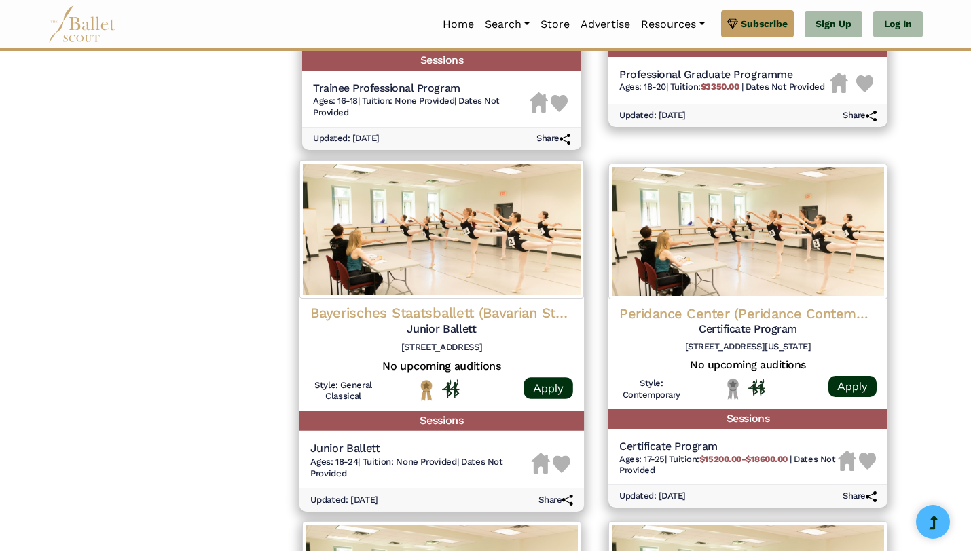
click at [409, 261] on img at bounding box center [441, 229] width 284 height 139
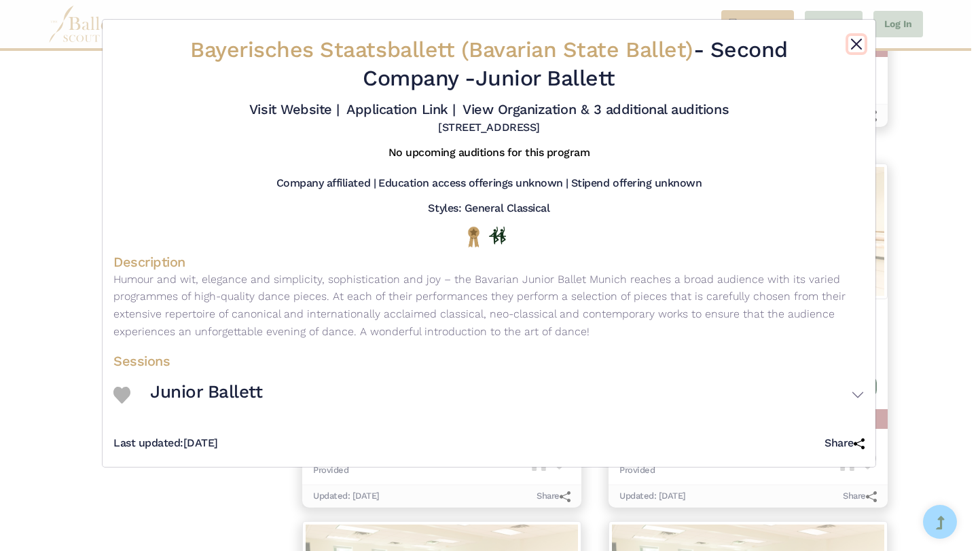
click at [856, 44] on button "Close" at bounding box center [856, 44] width 16 height 16
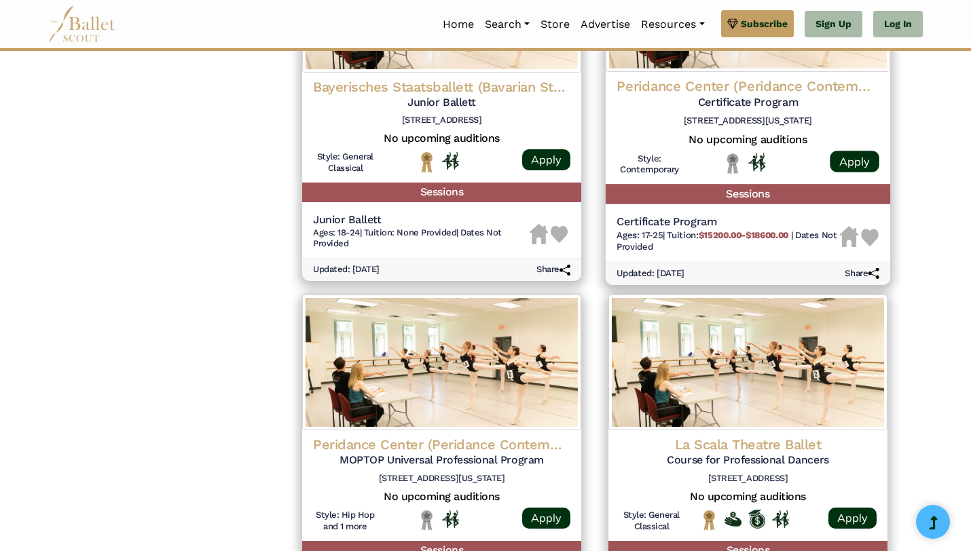
scroll to position [1483, 0]
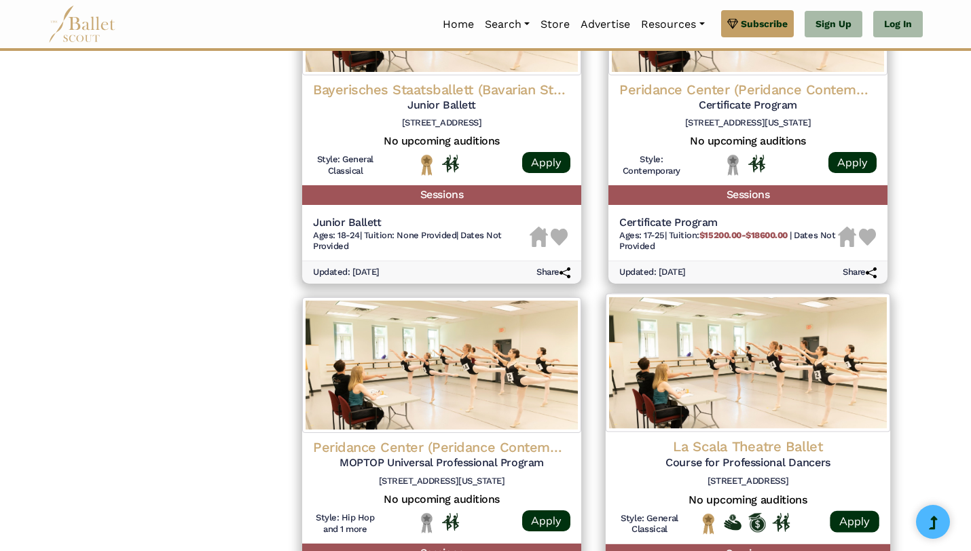
click at [713, 389] on img at bounding box center [748, 363] width 284 height 139
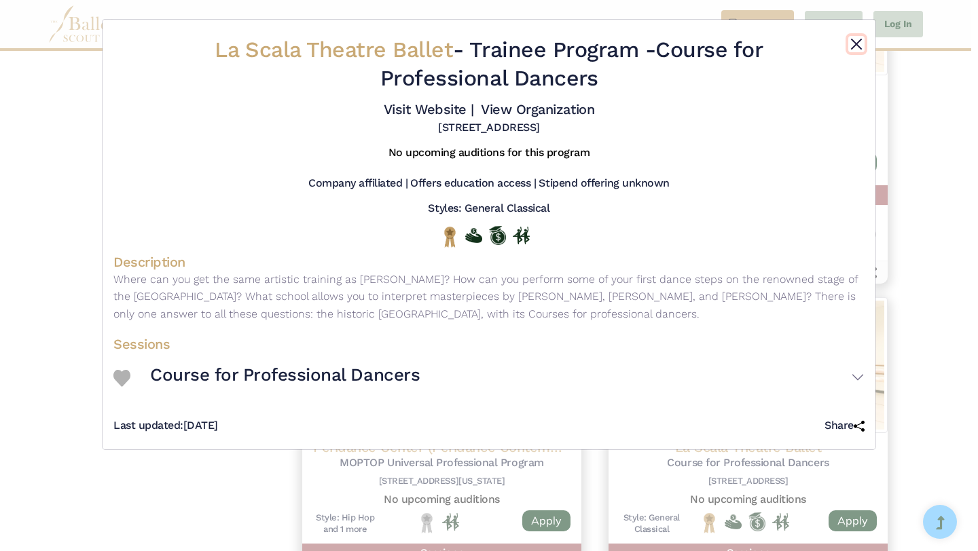
click at [858, 43] on button "Close" at bounding box center [856, 44] width 16 height 16
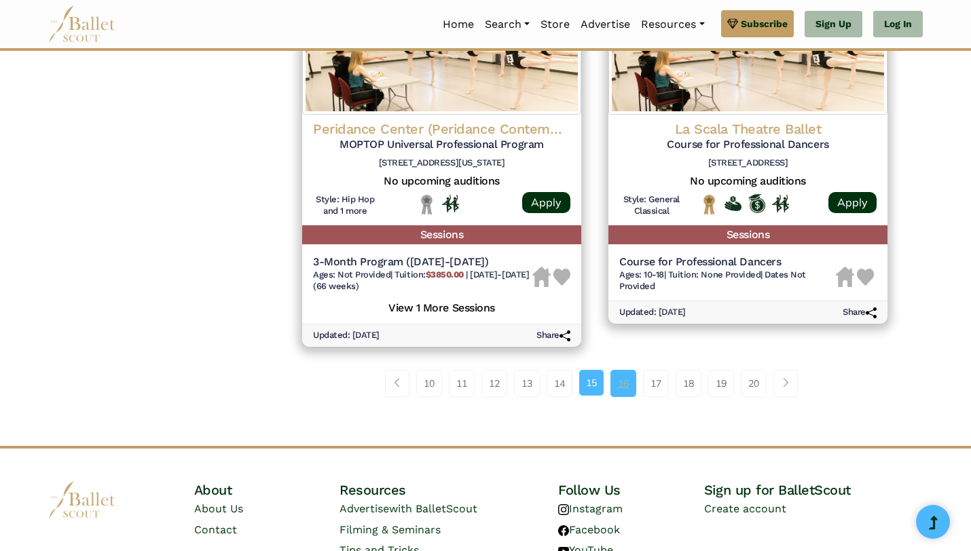
scroll to position [1805, 0]
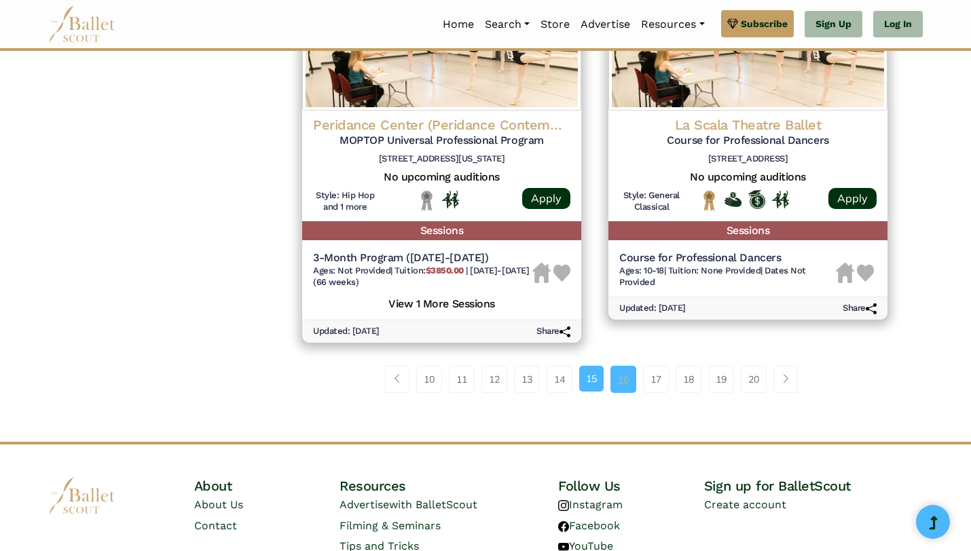
click at [618, 388] on link "16" at bounding box center [623, 379] width 26 height 27
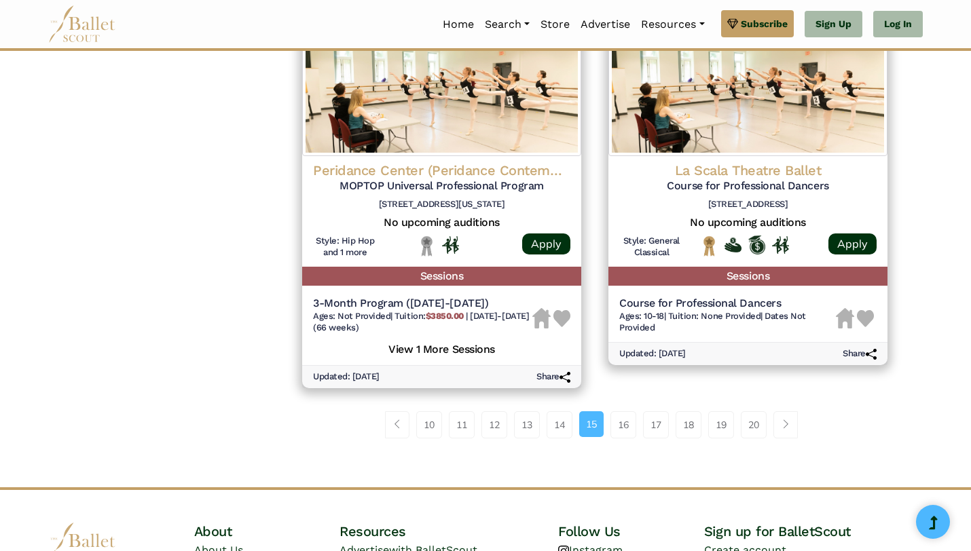
scroll to position [1756, 0]
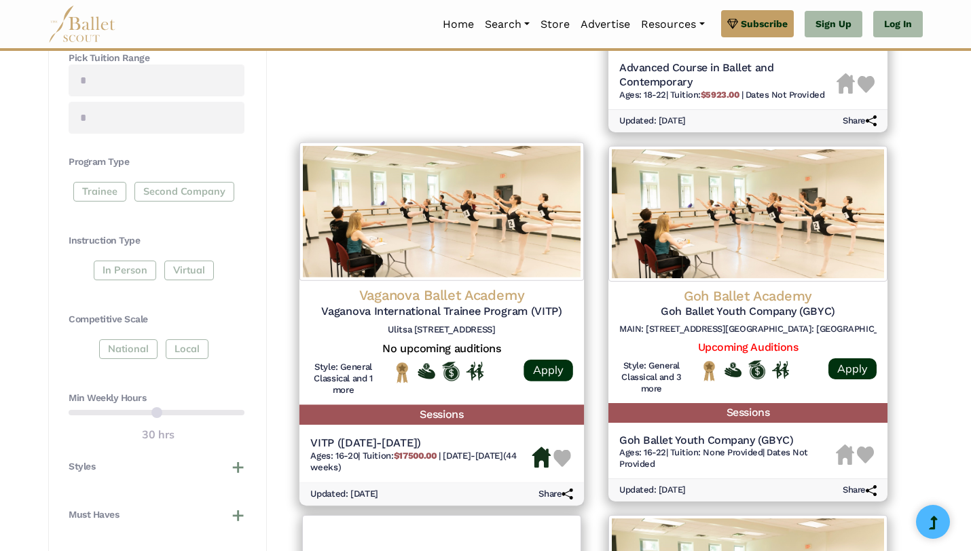
scroll to position [529, 0]
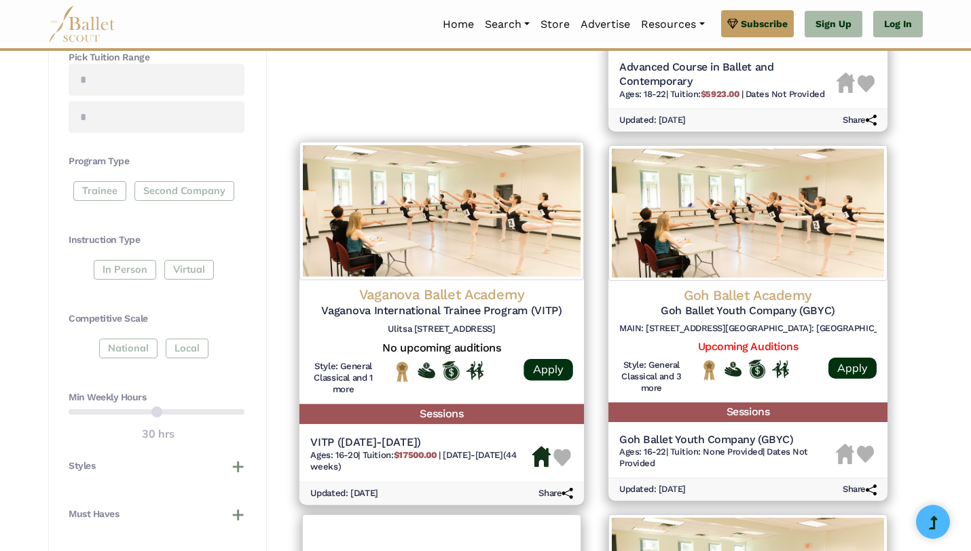
click at [503, 272] on img at bounding box center [441, 210] width 284 height 139
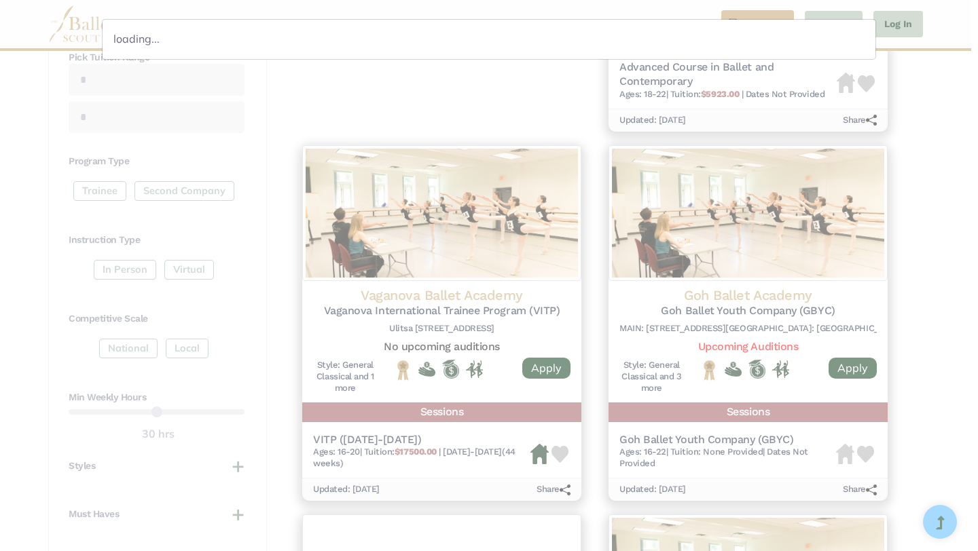
click at [477, 242] on div "loading..." at bounding box center [489, 275] width 978 height 551
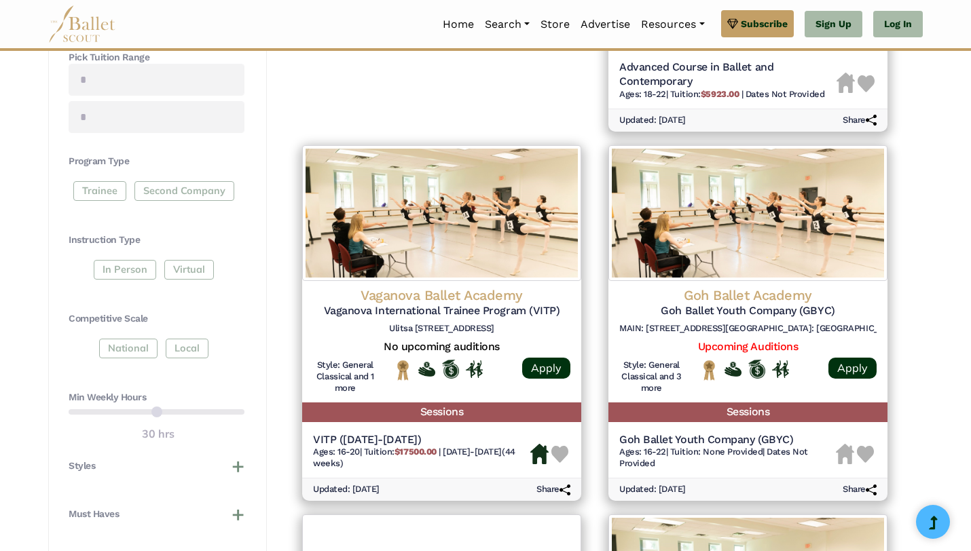
click at [477, 242] on img at bounding box center [441, 213] width 279 height 136
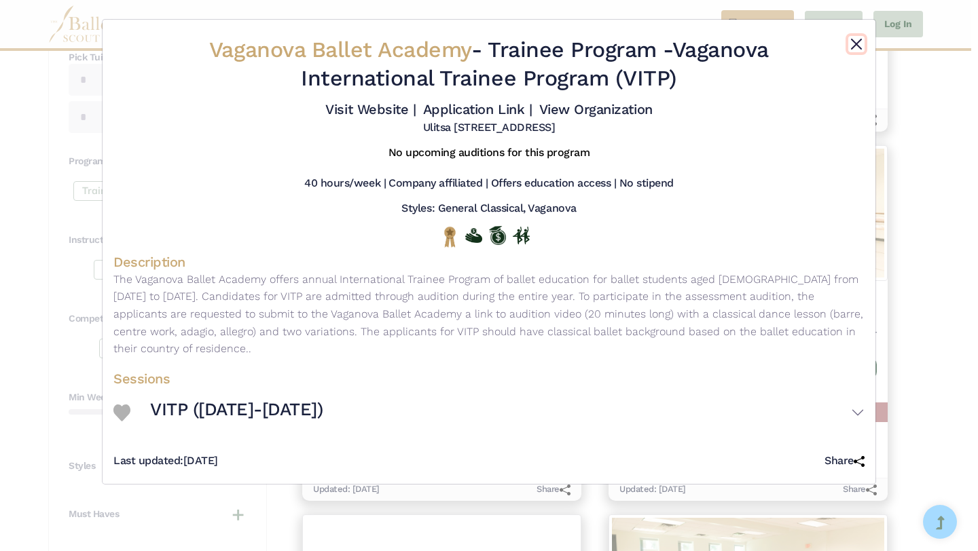
click at [858, 41] on button "Close" at bounding box center [856, 44] width 16 height 16
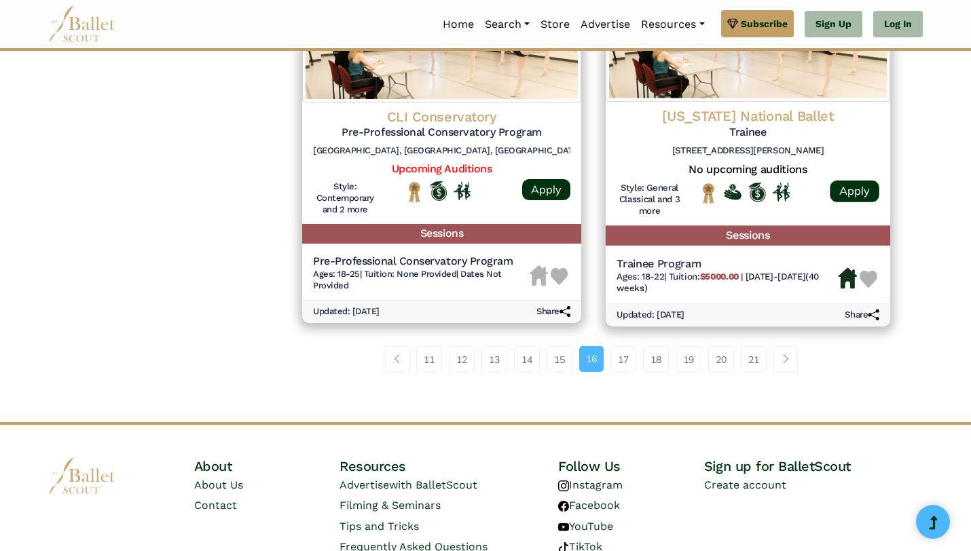
scroll to position [1851, 0]
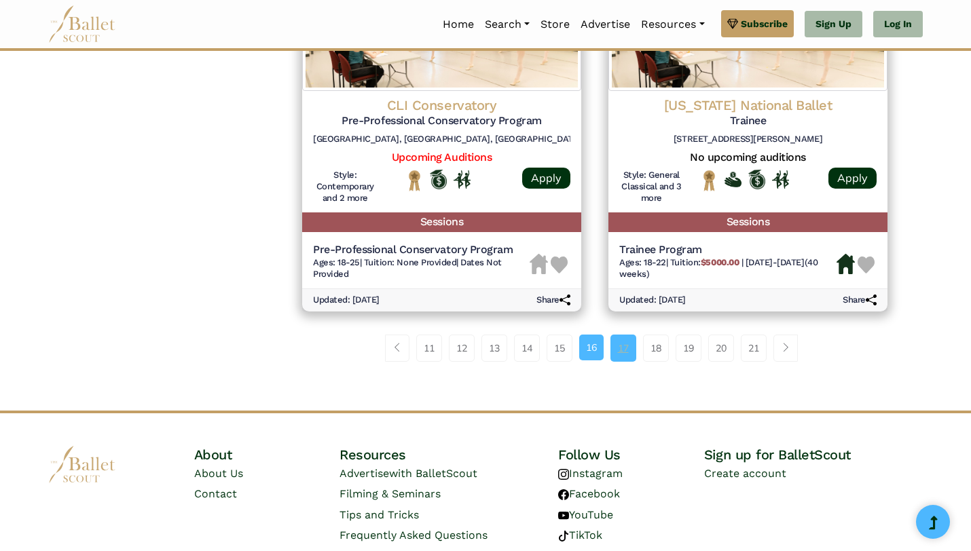
click at [619, 348] on link "17" at bounding box center [623, 348] width 26 height 27
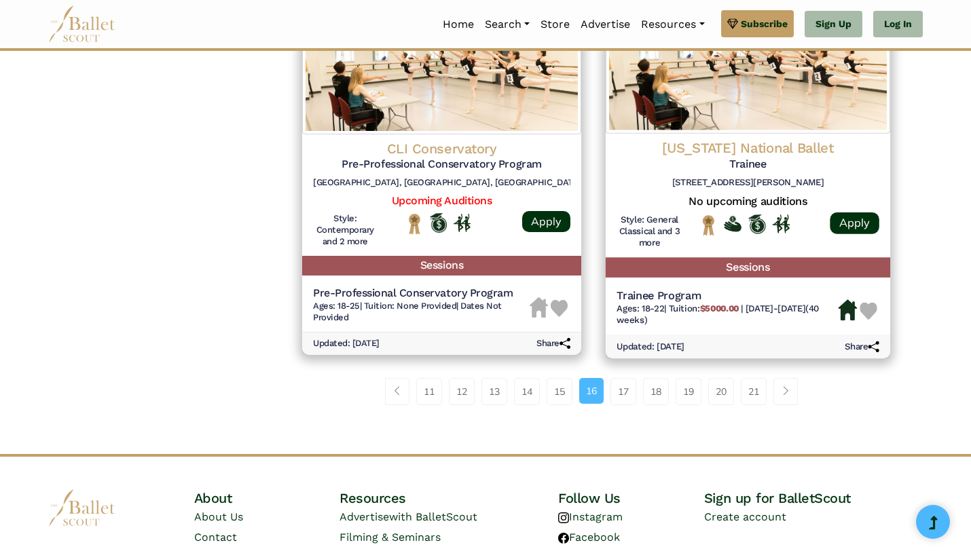
scroll to position [1837, 0]
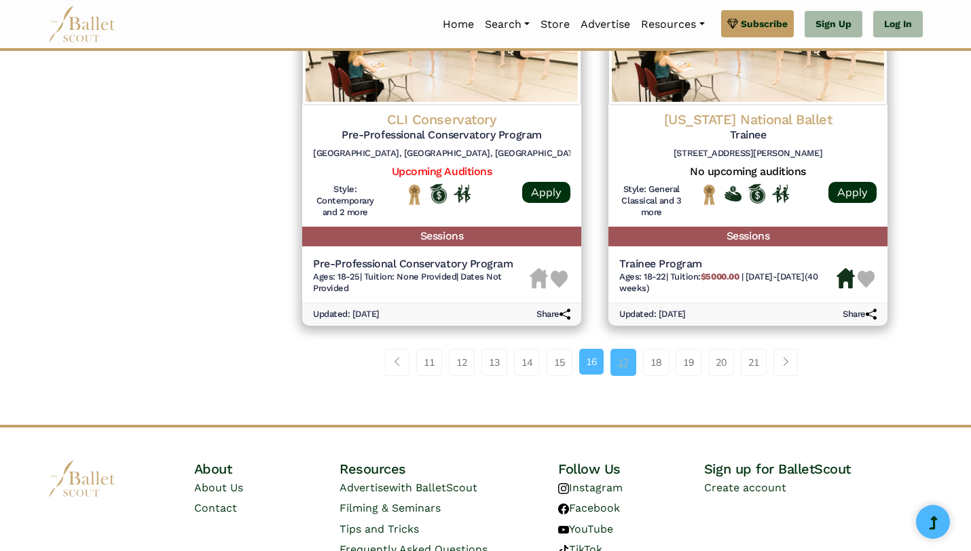
click at [620, 365] on link "17" at bounding box center [623, 362] width 26 height 27
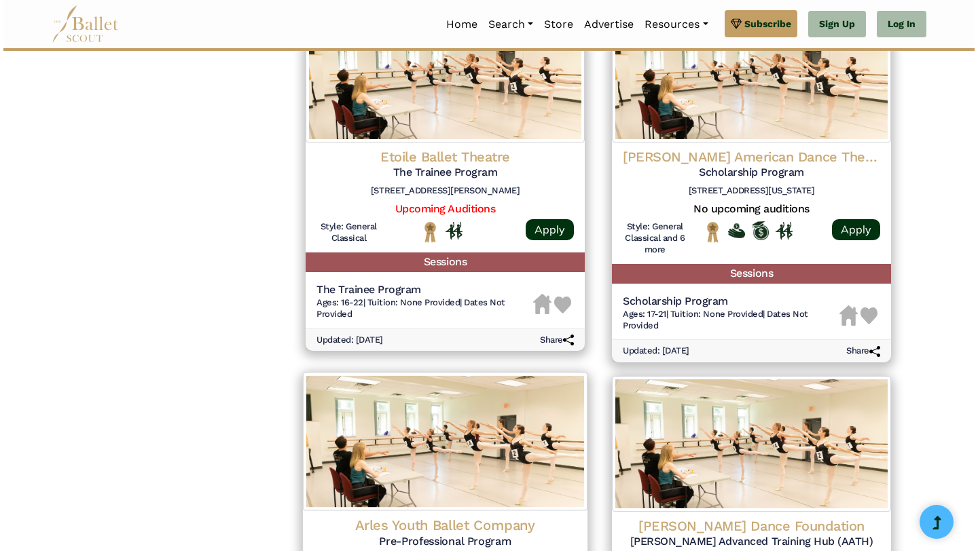
scroll to position [1296, 0]
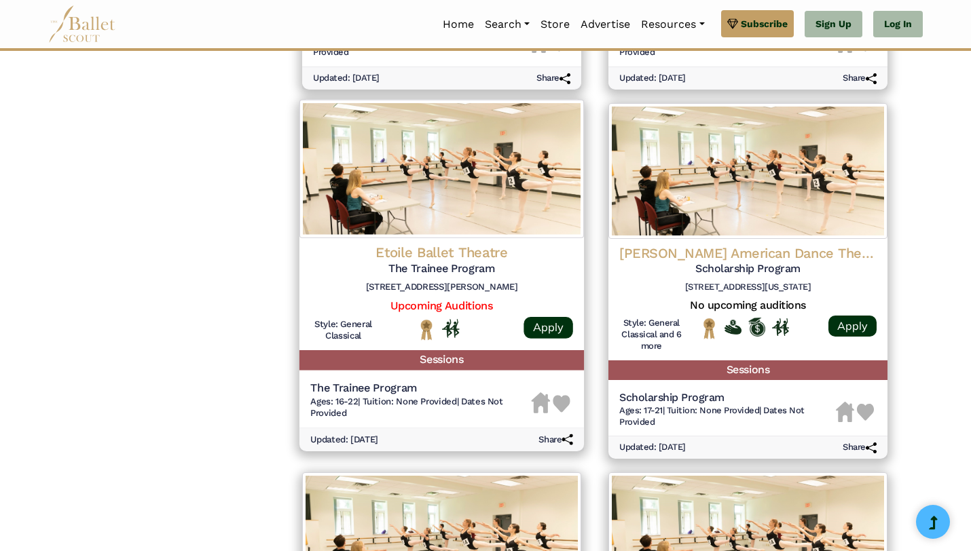
click at [462, 238] on img at bounding box center [441, 169] width 284 height 139
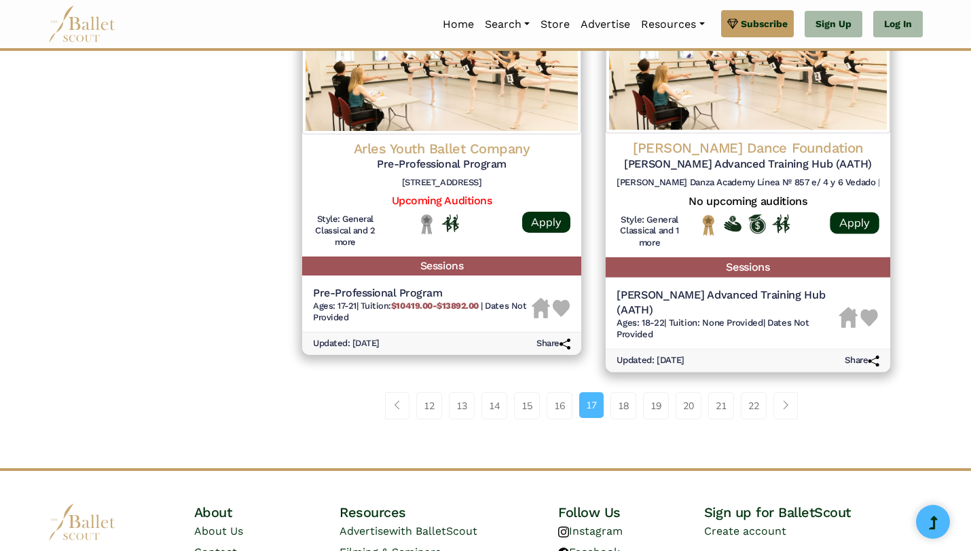
scroll to position [1812, 0]
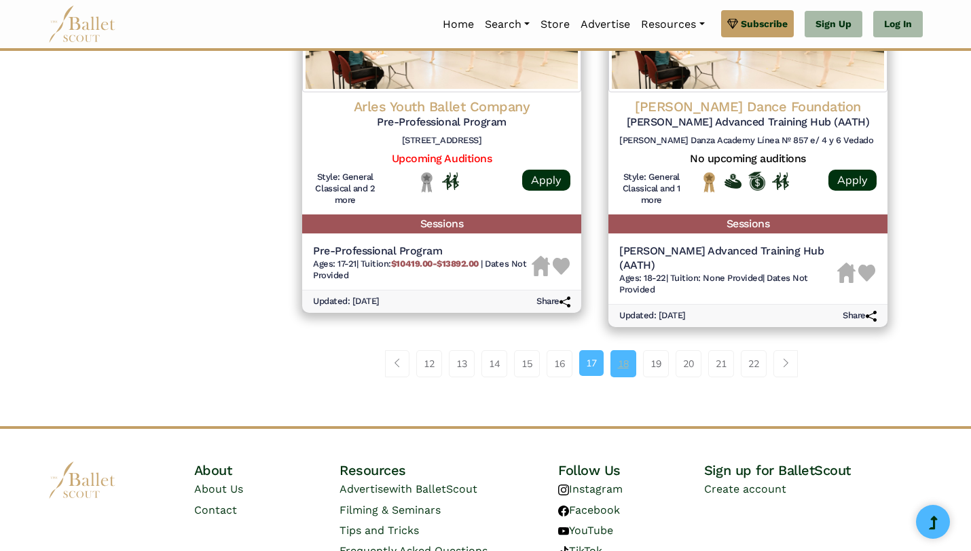
click at [625, 352] on link "18" at bounding box center [623, 363] width 26 height 27
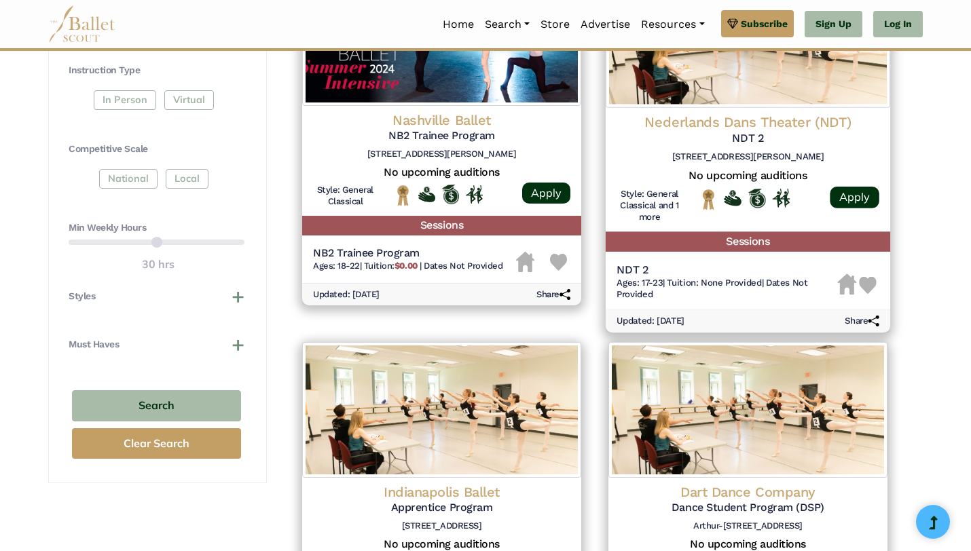
scroll to position [699, 0]
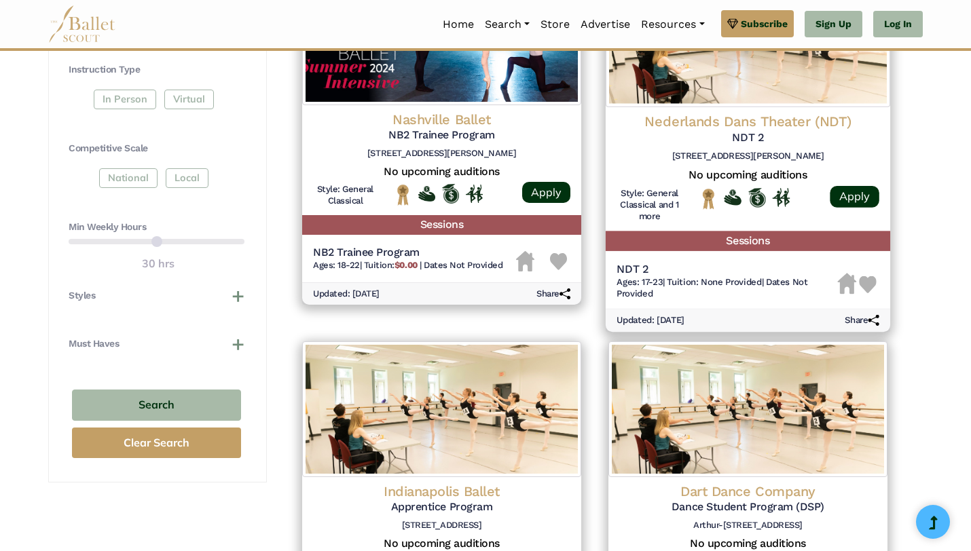
click at [735, 88] on img at bounding box center [748, 37] width 284 height 139
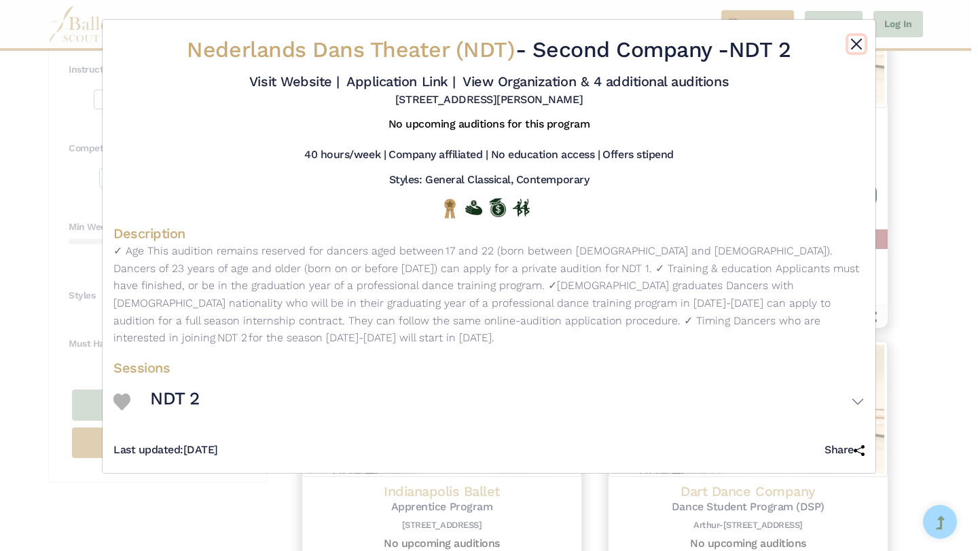
click at [851, 41] on button "Close" at bounding box center [856, 44] width 16 height 16
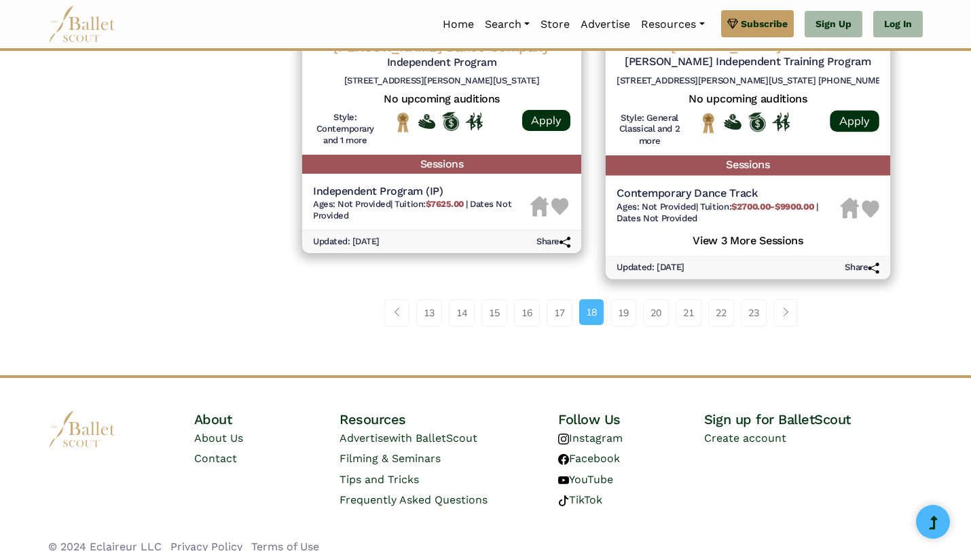
scroll to position [1900, 0]
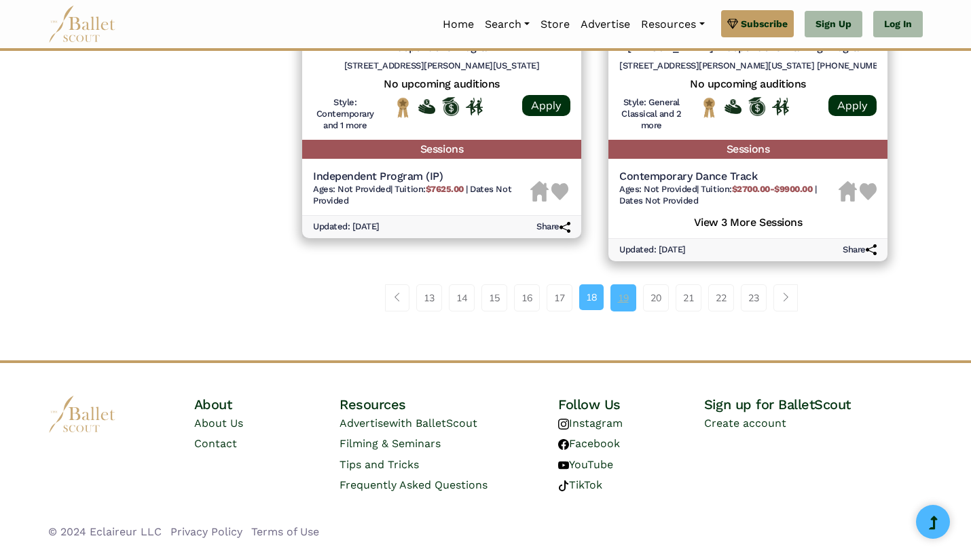
click at [626, 297] on link "19" at bounding box center [623, 297] width 26 height 27
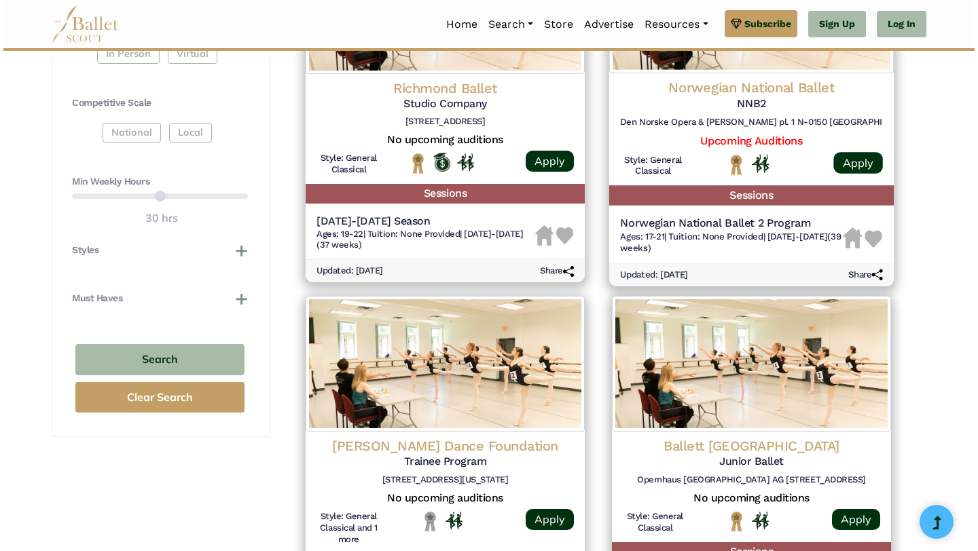
scroll to position [747, 0]
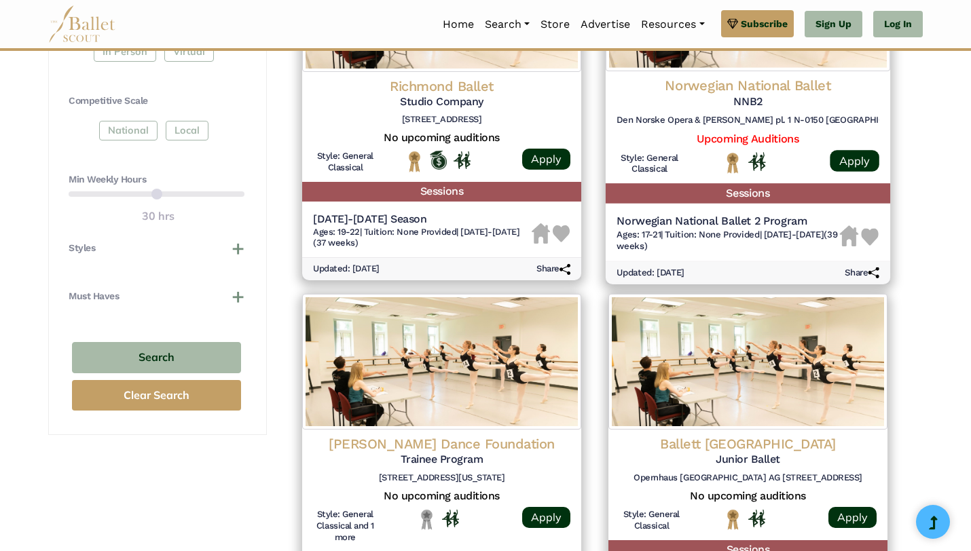
click at [693, 89] on h4 "Norwegian National Ballet" at bounding box center [748, 86] width 263 height 18
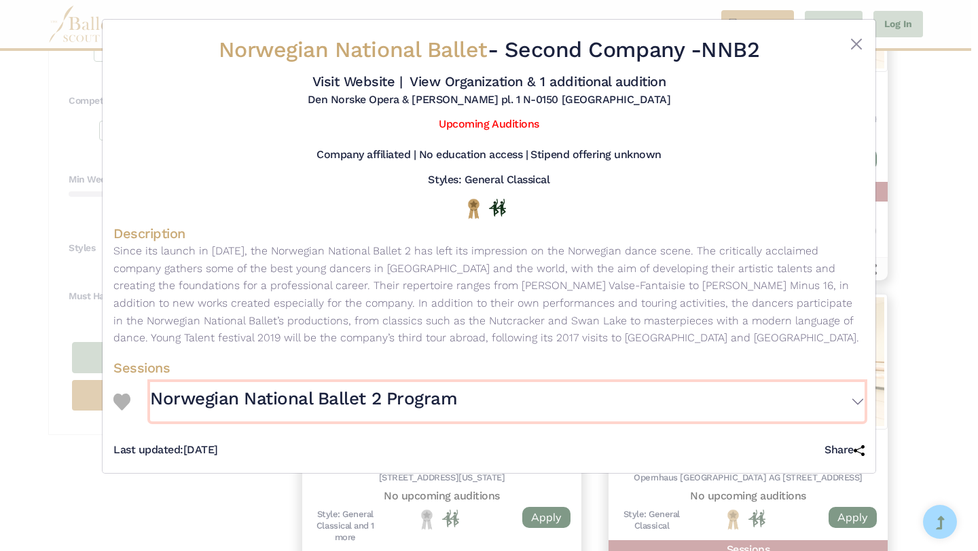
click at [844, 405] on button "Norwegian National Ballet 2 Program" at bounding box center [507, 401] width 714 height 39
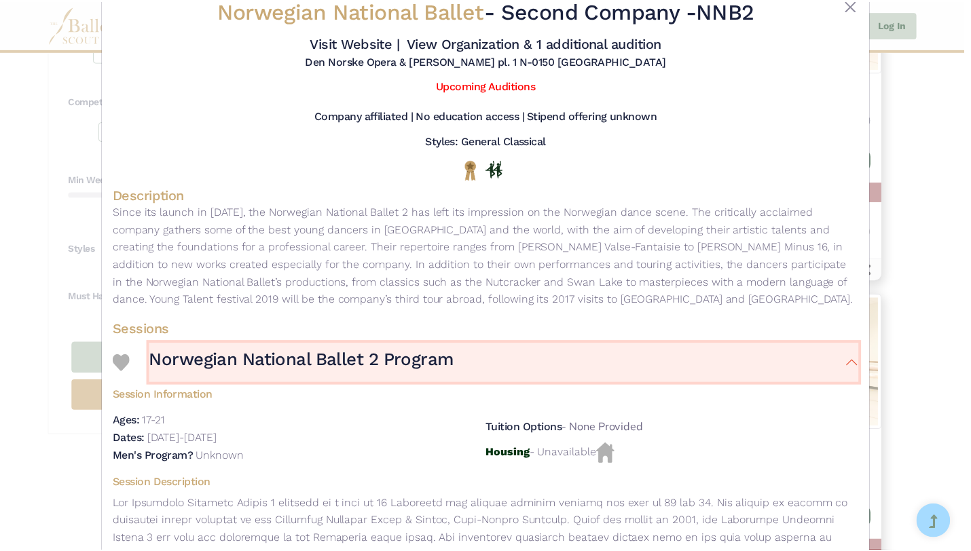
scroll to position [0, 0]
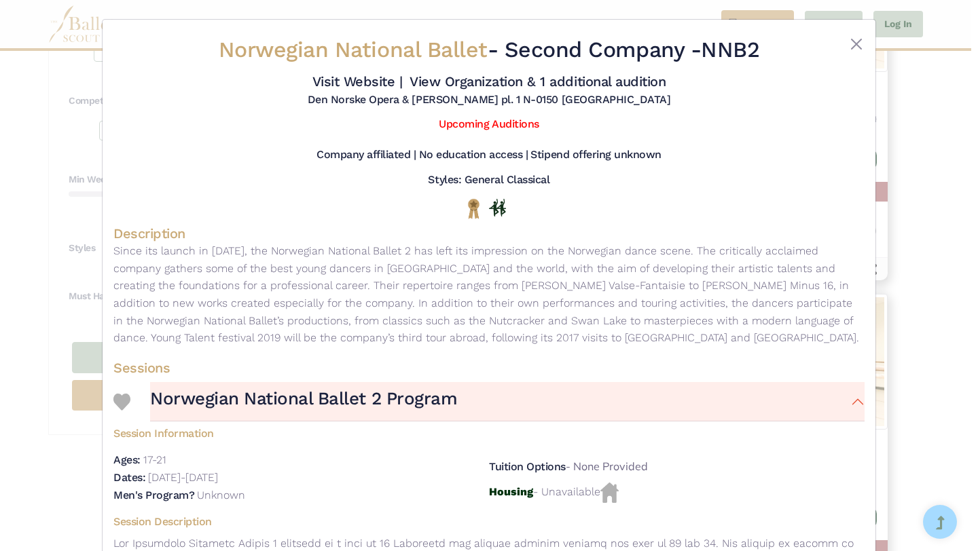
click at [847, 34] on div "Norwegian National Ballet - Second Company - NNB2 Visit Website | View Organiza…" at bounding box center [488, 71] width 751 height 81
click at [850, 38] on button "Close" at bounding box center [856, 44] width 16 height 16
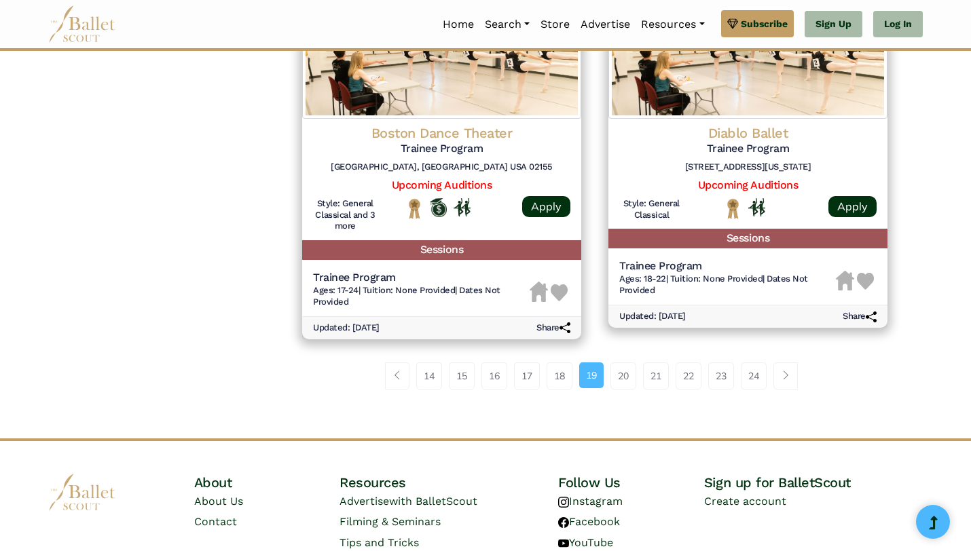
scroll to position [1821, 0]
click at [622, 388] on link "20" at bounding box center [623, 375] width 26 height 27
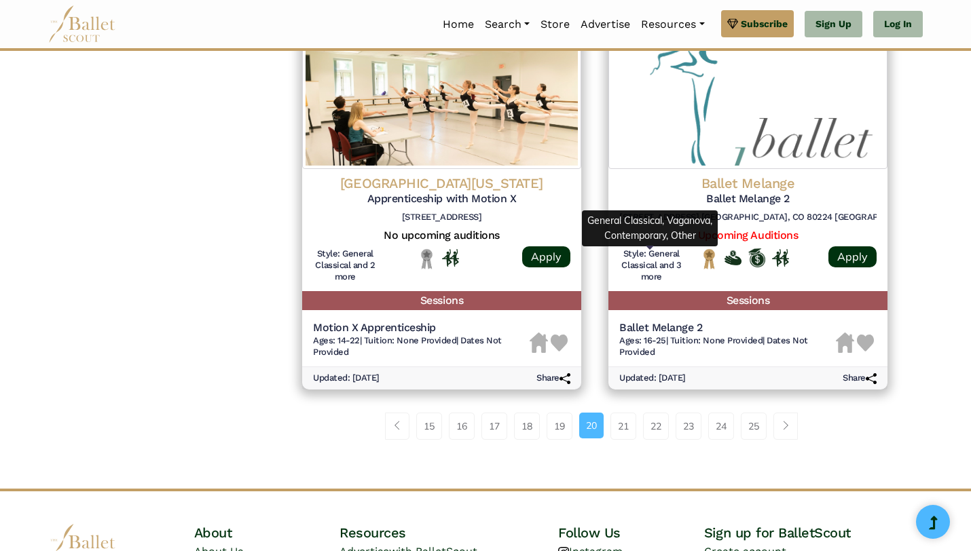
scroll to position [1854, 0]
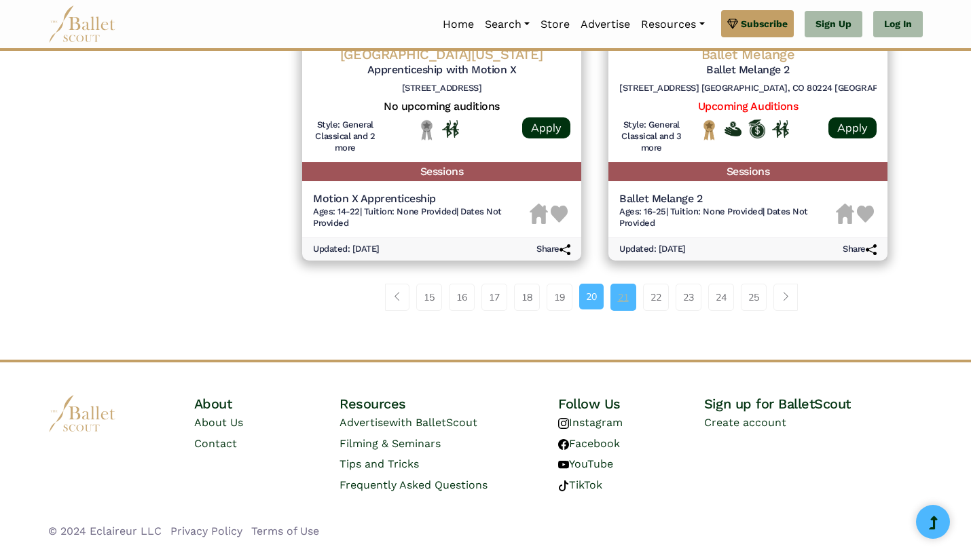
click at [619, 305] on link "21" at bounding box center [623, 297] width 26 height 27
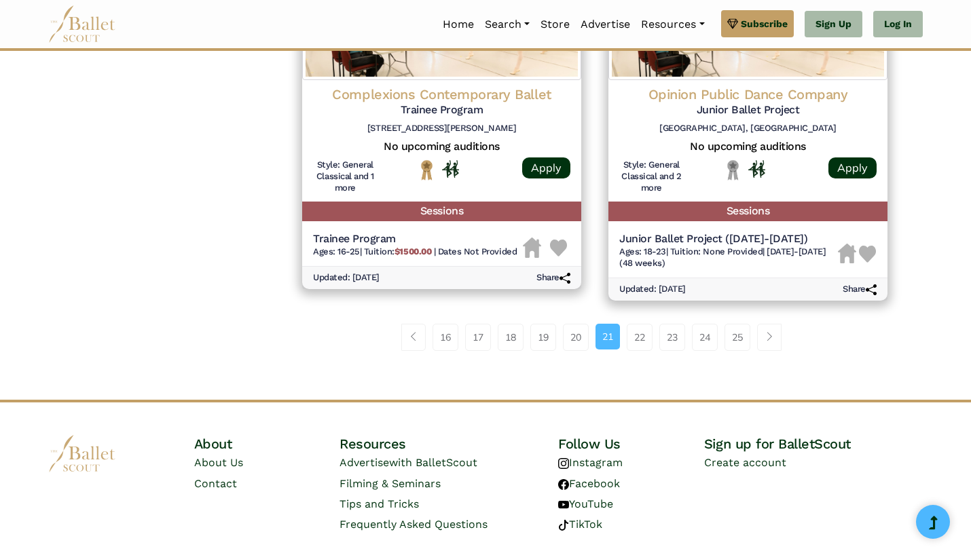
scroll to position [1862, 0]
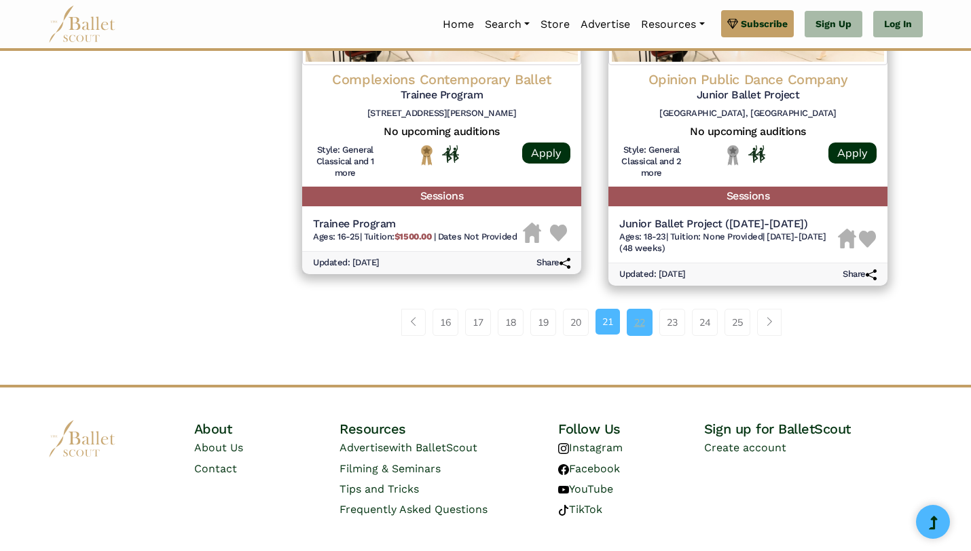
click at [628, 326] on link "22" at bounding box center [640, 322] width 26 height 27
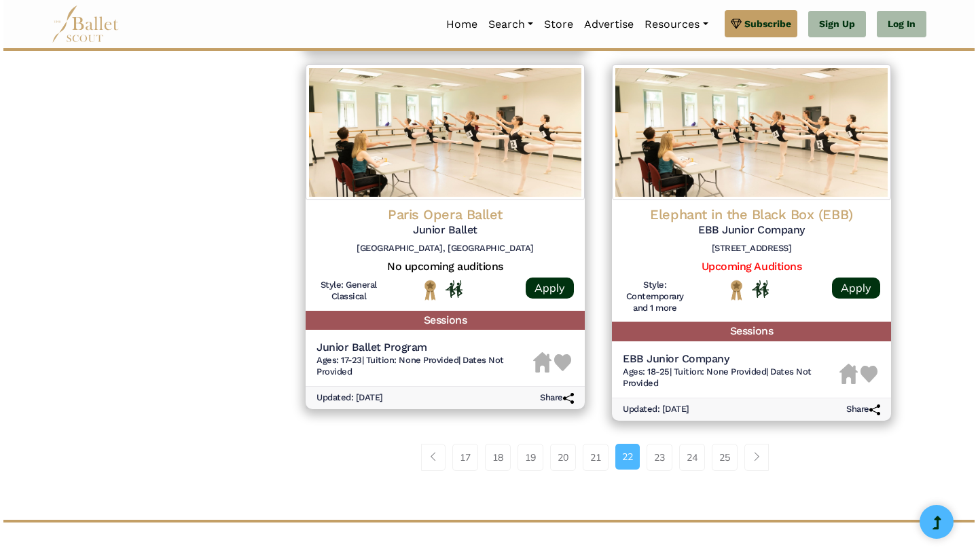
scroll to position [1727, 0]
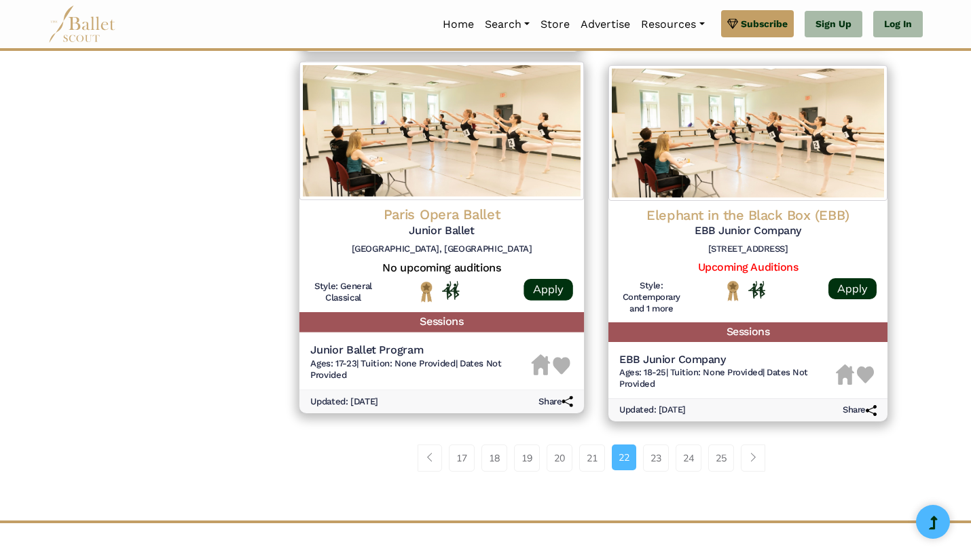
click at [466, 185] on img at bounding box center [441, 131] width 284 height 139
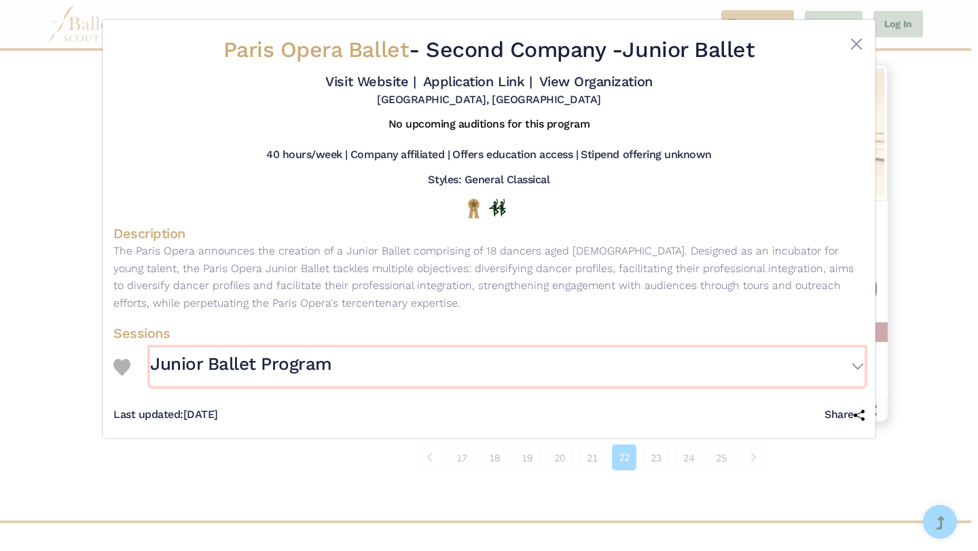
click at [856, 369] on button "Junior Ballet Program" at bounding box center [507, 367] width 714 height 39
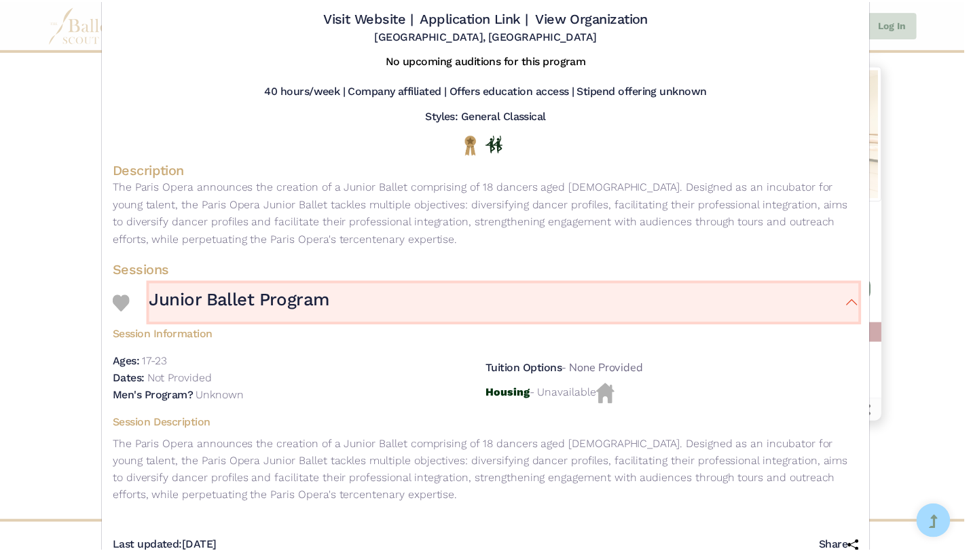
scroll to position [0, 0]
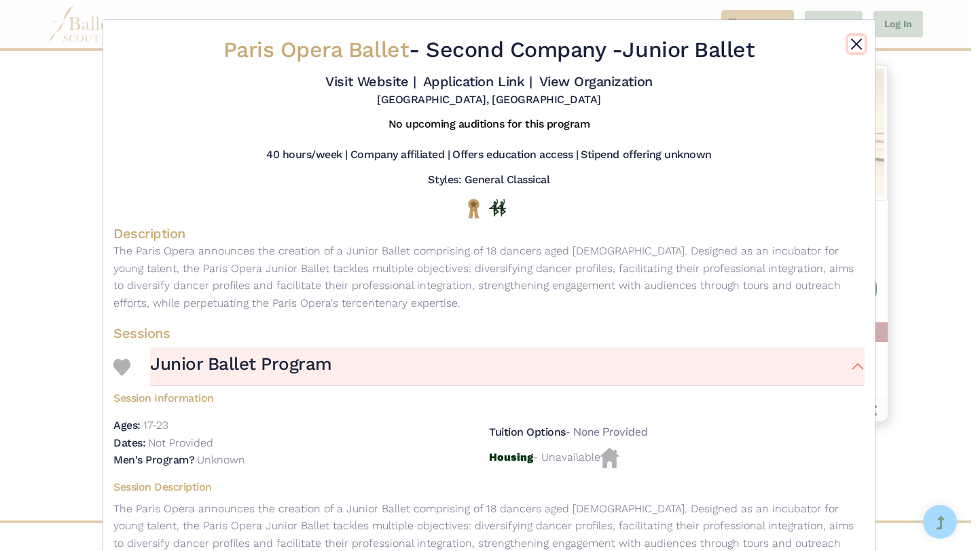
click at [848, 46] on button "Close" at bounding box center [856, 44] width 16 height 16
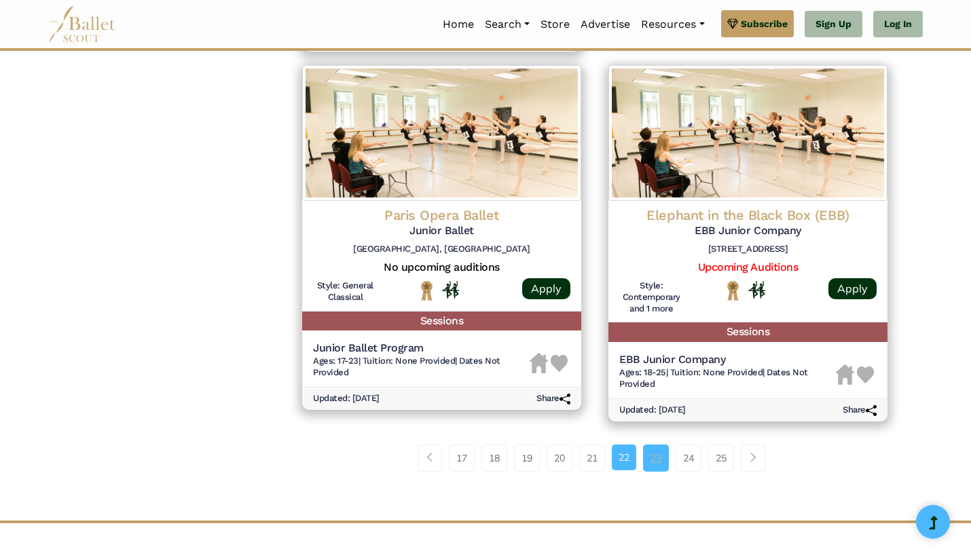
click at [655, 458] on link "23" at bounding box center [656, 458] width 26 height 27
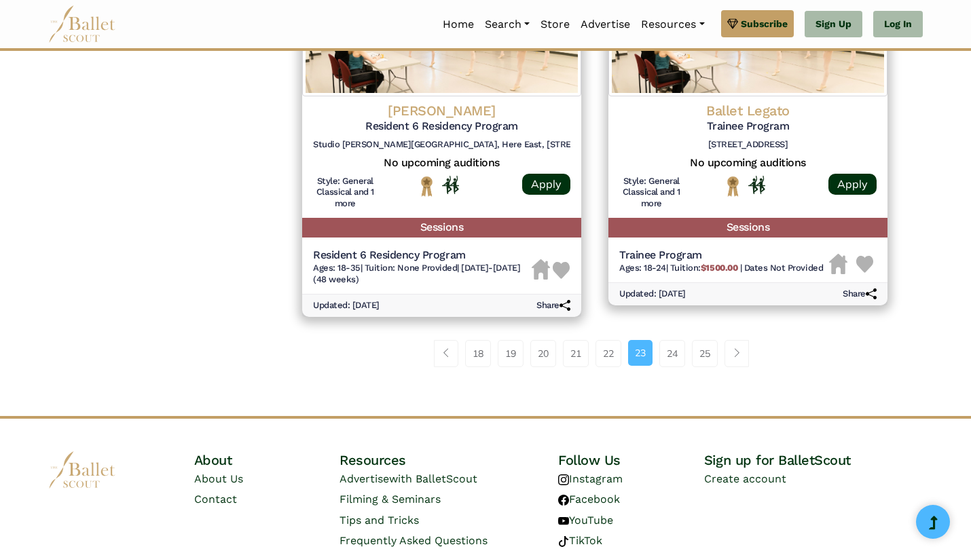
scroll to position [1854, 0]
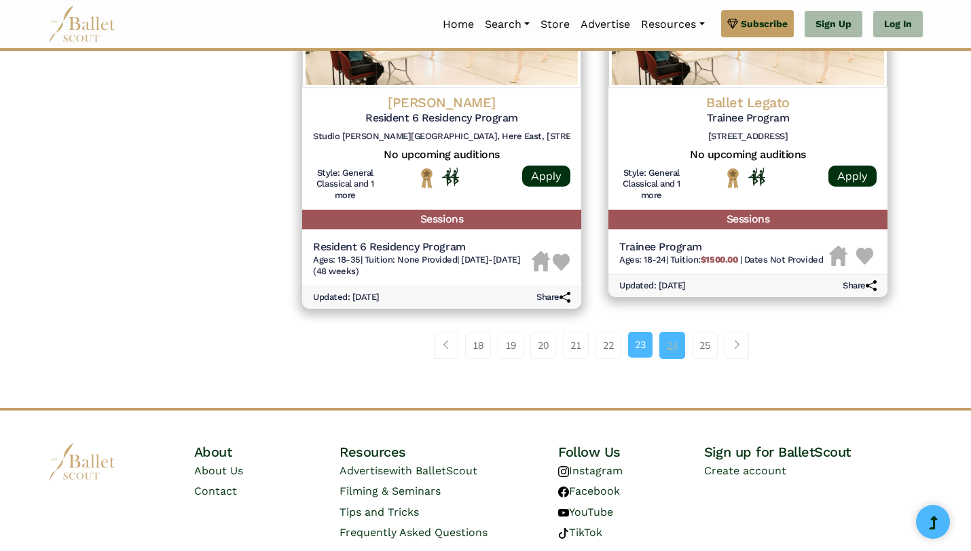
click at [674, 344] on link "24" at bounding box center [672, 345] width 26 height 27
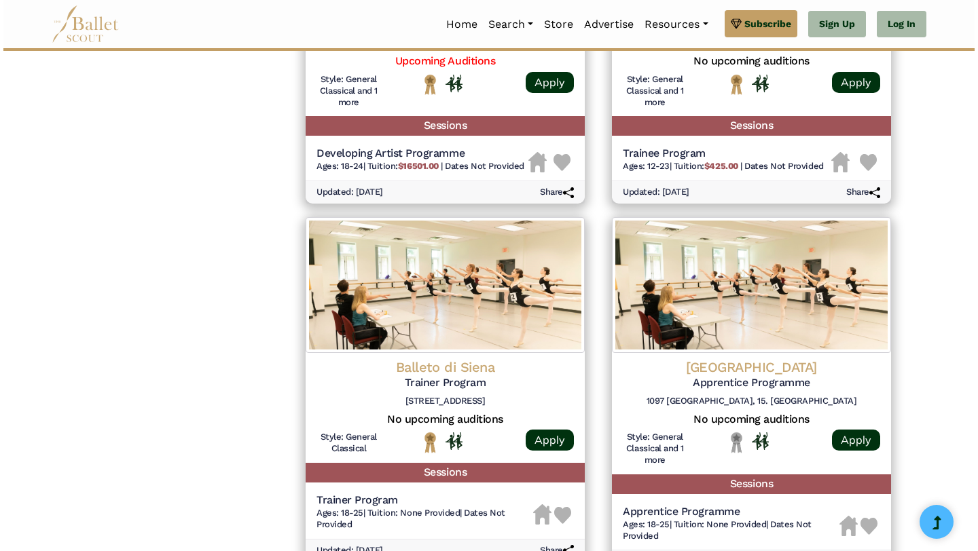
scroll to position [1187, 0]
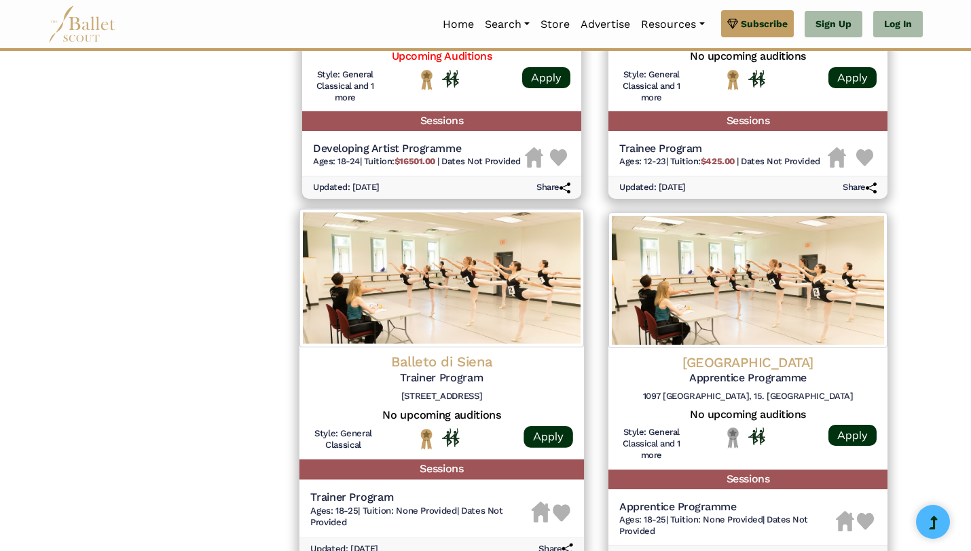
click at [536, 336] on img at bounding box center [441, 278] width 284 height 139
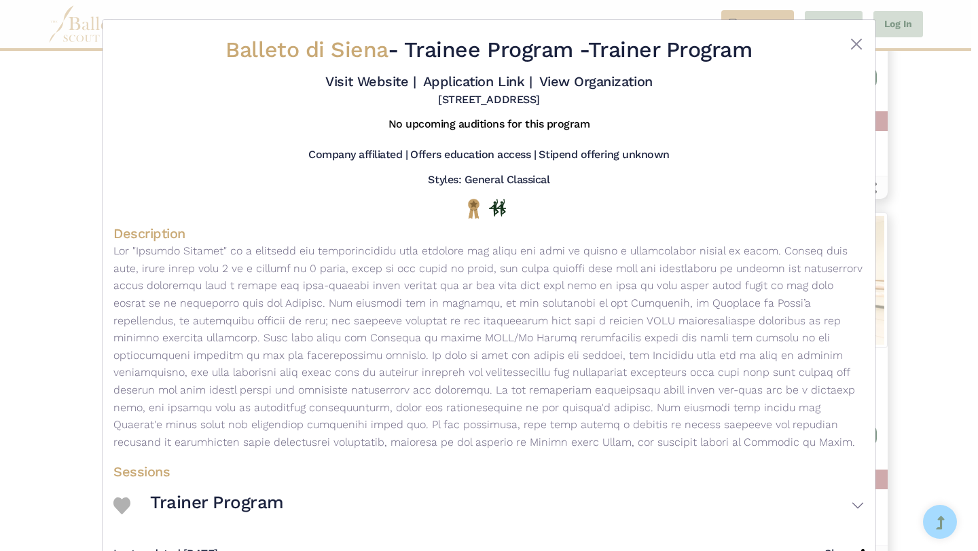
scroll to position [46, 0]
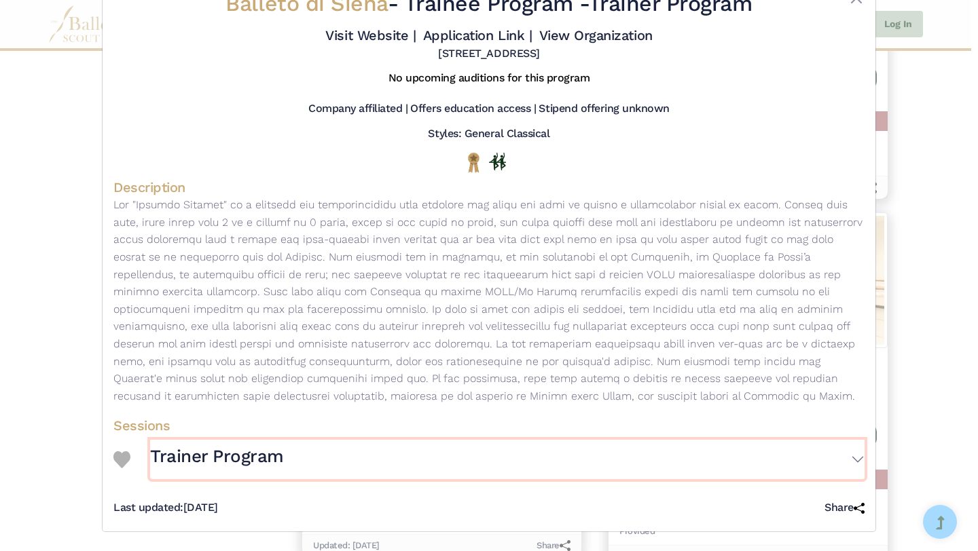
click at [819, 448] on button "Trainer Program" at bounding box center [507, 459] width 714 height 39
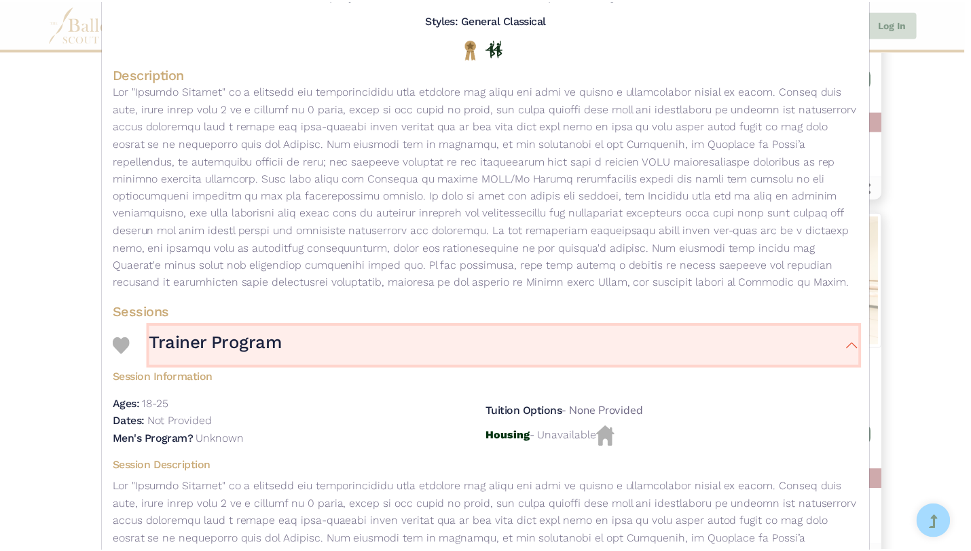
scroll to position [0, 0]
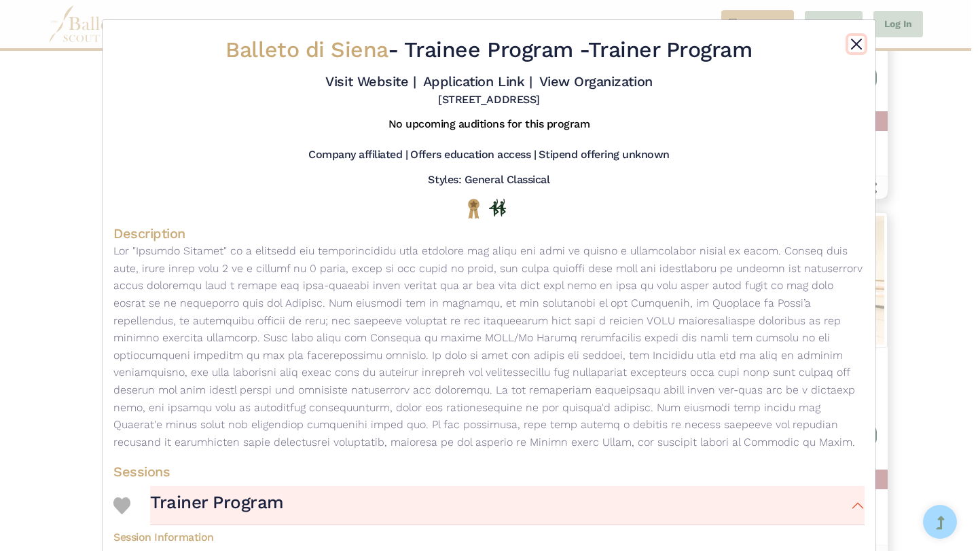
click at [852, 44] on button "Close" at bounding box center [856, 44] width 16 height 16
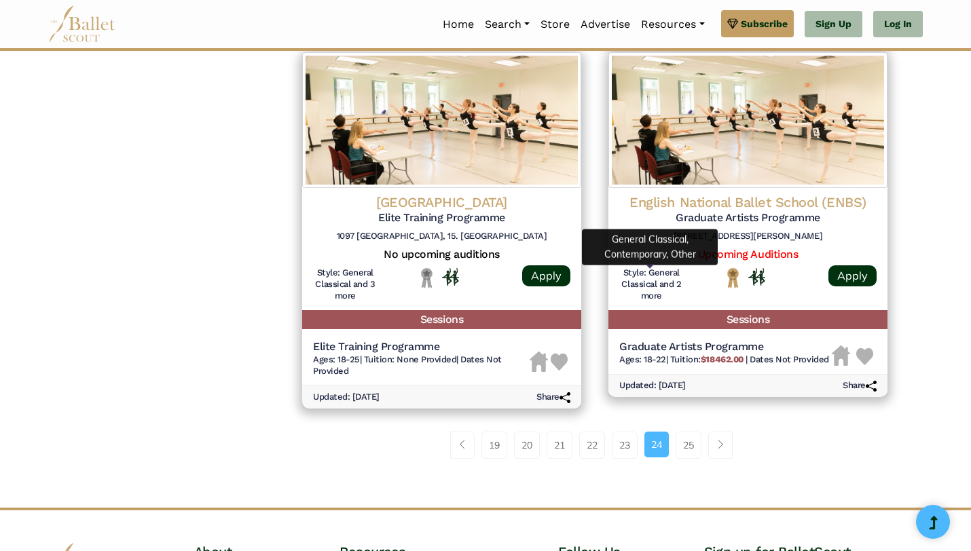
scroll to position [1729, 0]
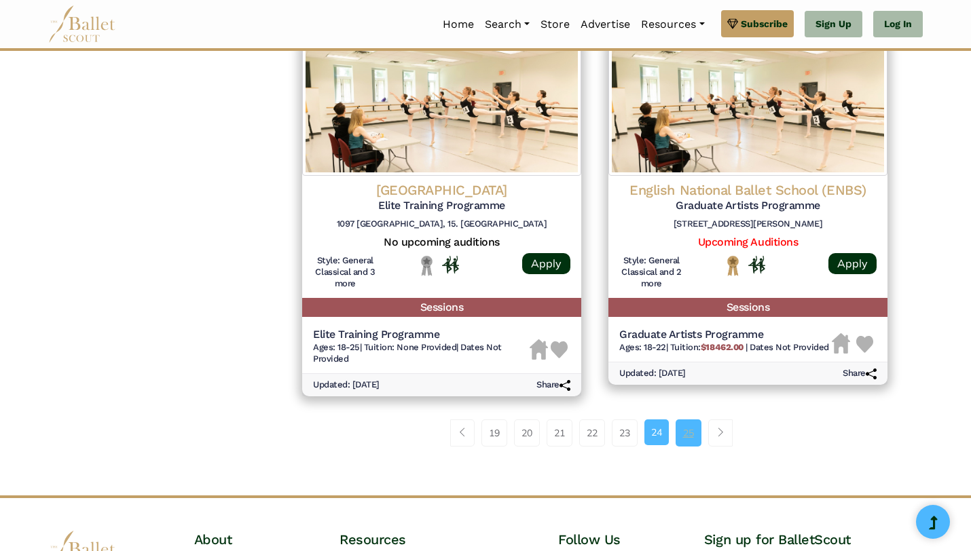
click at [687, 431] on link "25" at bounding box center [689, 433] width 26 height 27
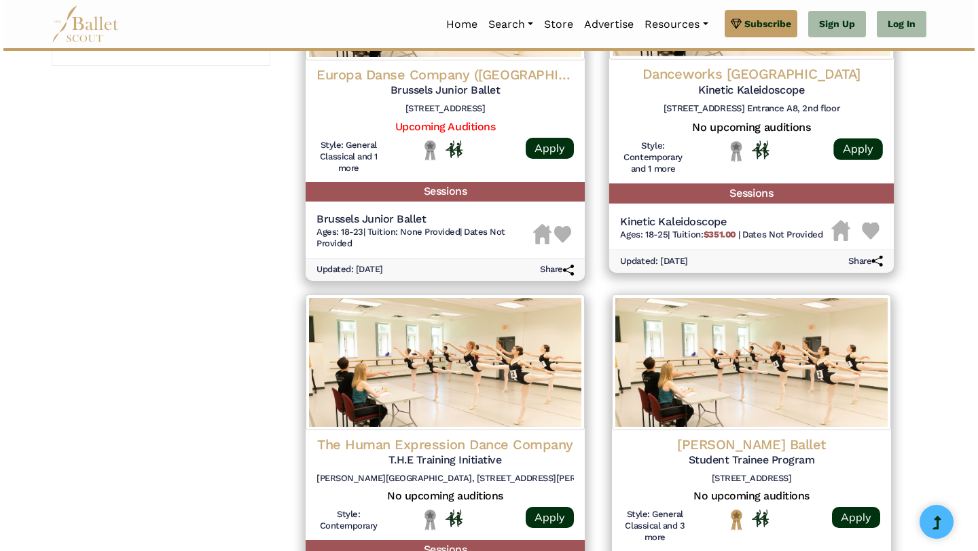
scroll to position [1113, 0]
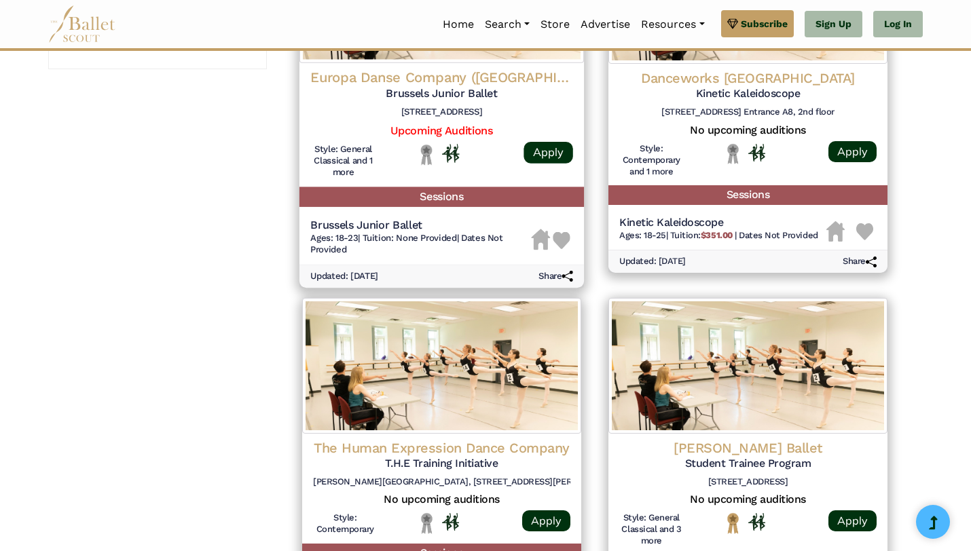
click at [445, 84] on h4 "Europa Danse Company (Brussels)" at bounding box center [441, 78] width 263 height 18
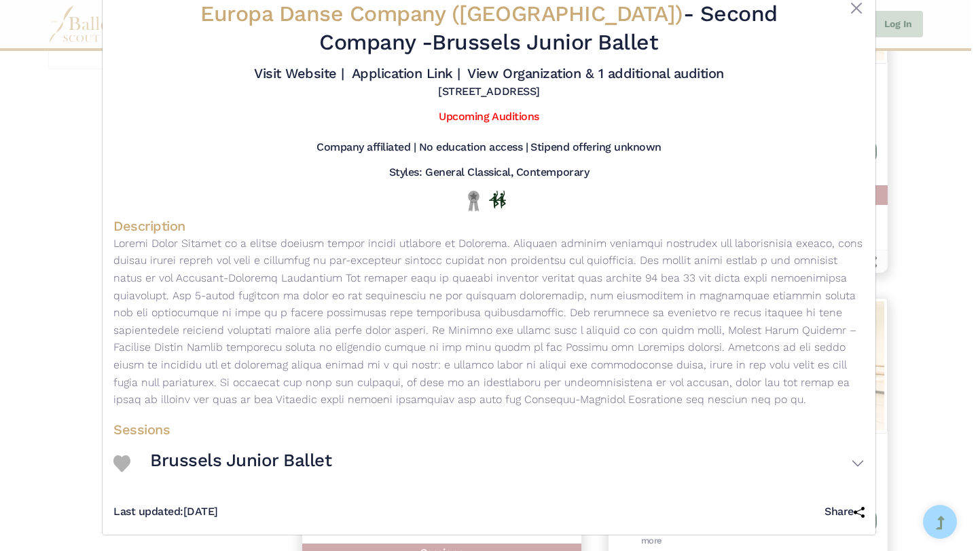
scroll to position [39, 0]
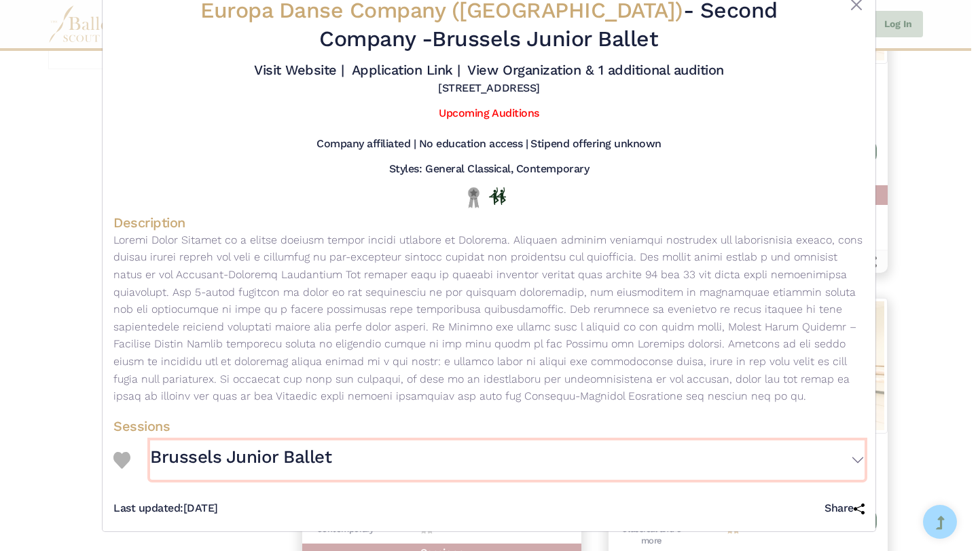
click at [272, 462] on h3 "Brussels Junior Ballet" at bounding box center [240, 457] width 181 height 23
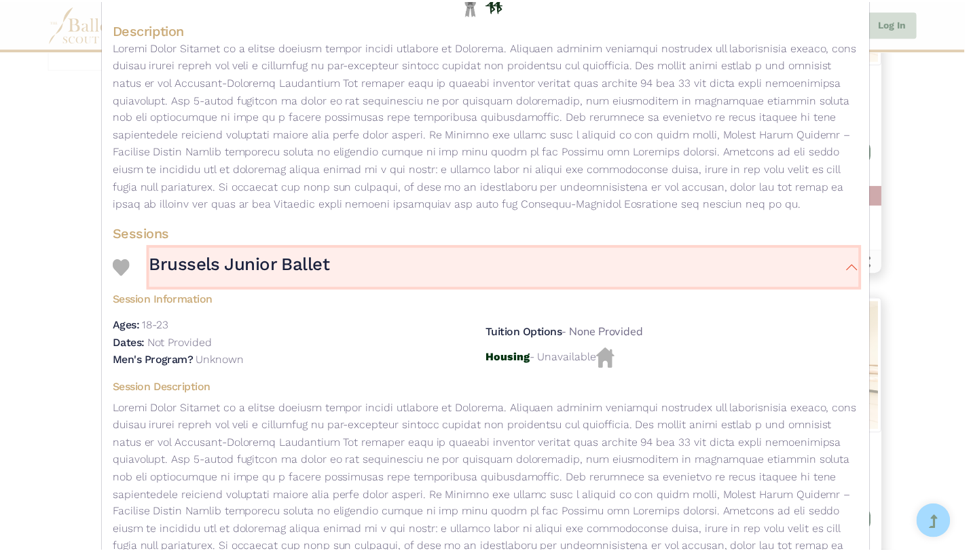
scroll to position [0, 0]
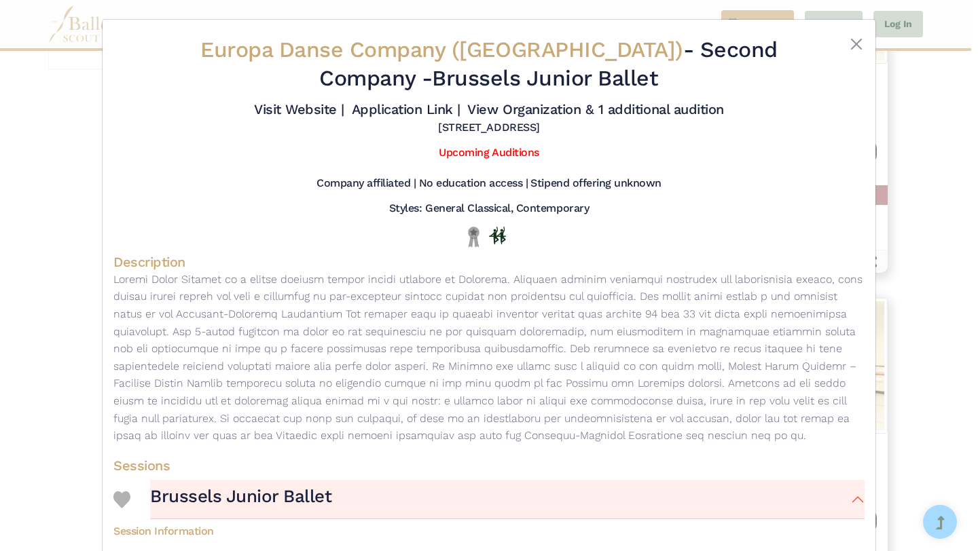
click at [861, 48] on div "Europa Danse Company (Brussels) - Second Company - Brussels Junior Ballet Visit…" at bounding box center [489, 445] width 773 height 851
click at [854, 40] on button "Close" at bounding box center [856, 44] width 16 height 16
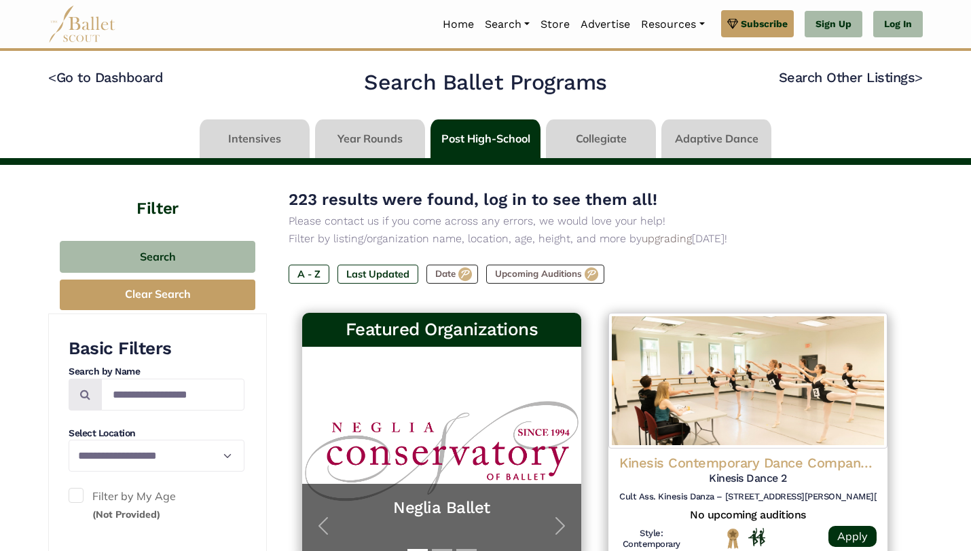
click at [407, 129] on link at bounding box center [370, 139] width 110 height 39
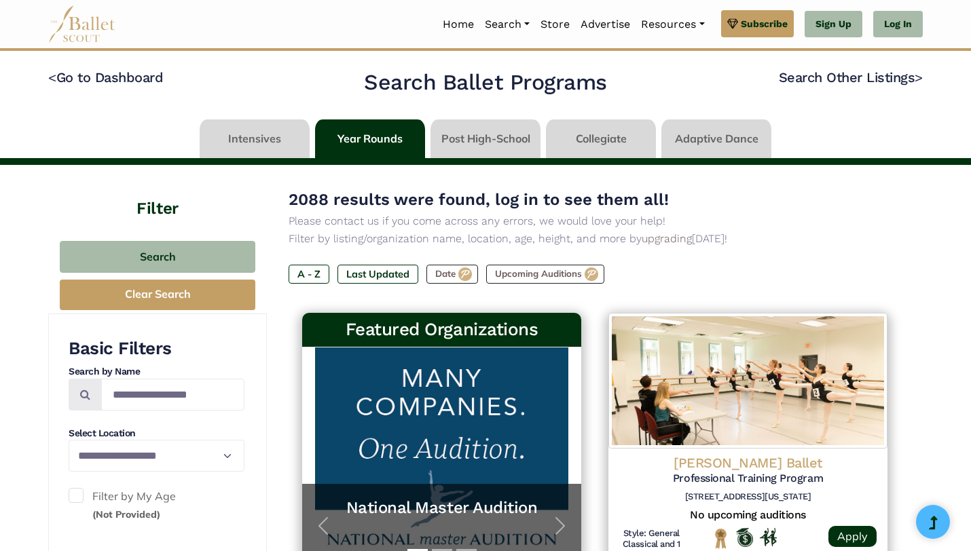
click at [502, 208] on span "2088 results were found, log in to see them all!" at bounding box center [479, 199] width 380 height 19
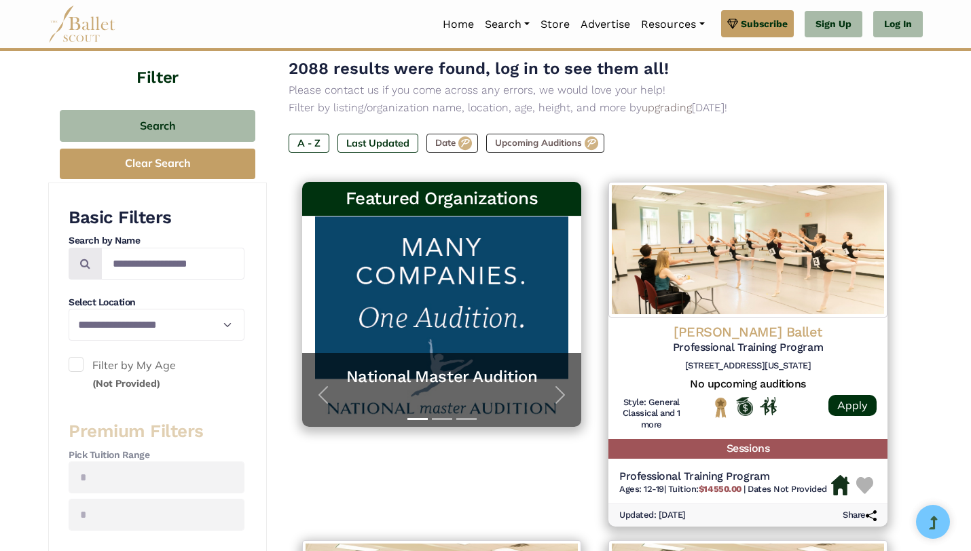
scroll to position [139, 0]
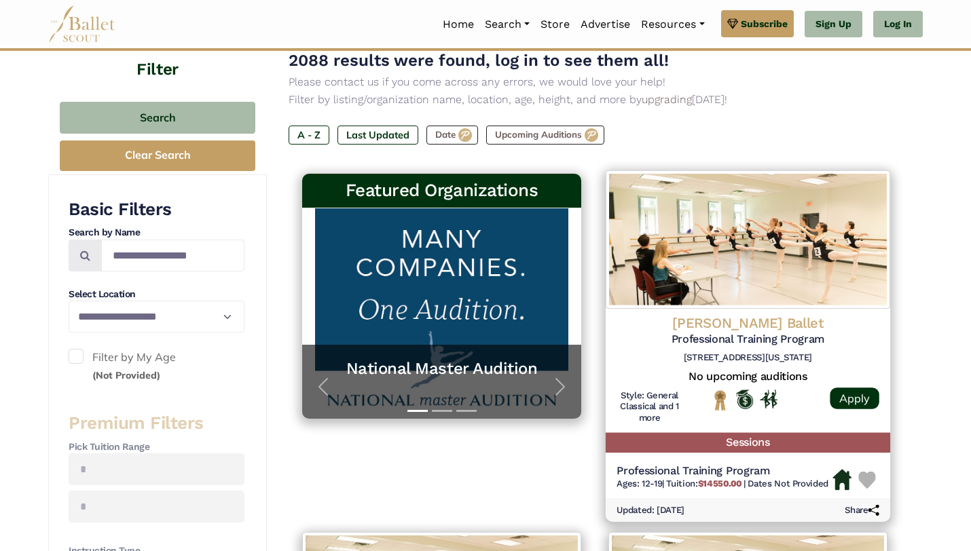
click at [713, 259] on img at bounding box center [748, 239] width 284 height 139
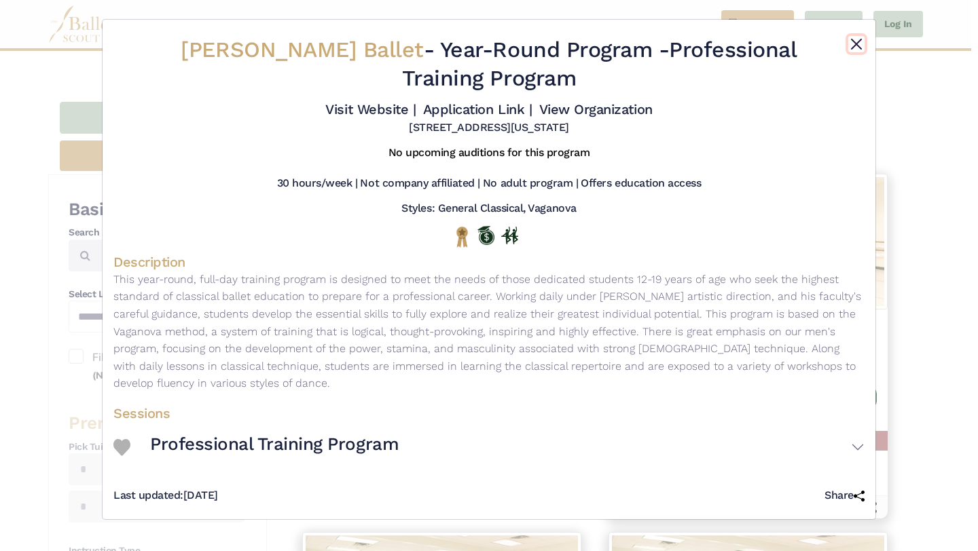
click at [856, 36] on button "Close" at bounding box center [856, 44] width 16 height 16
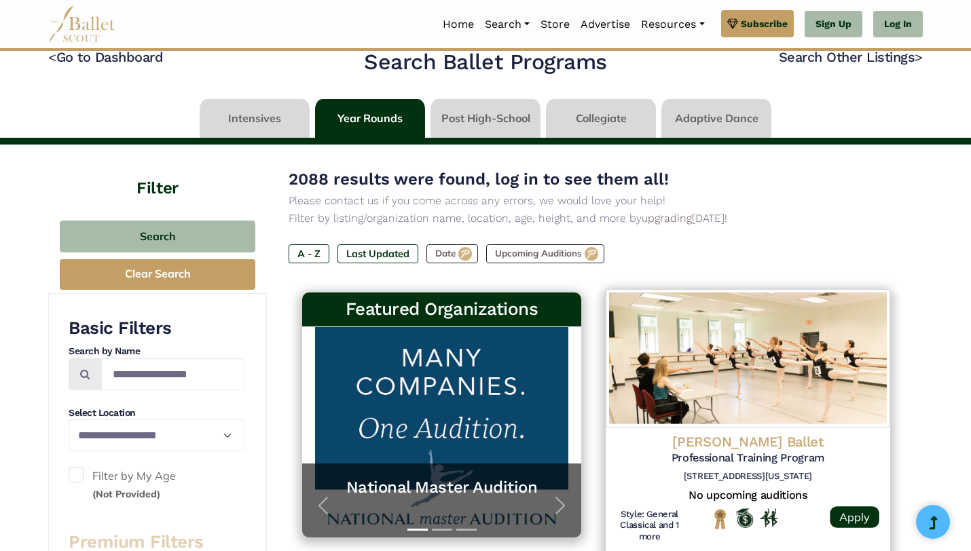
scroll to position [0, 0]
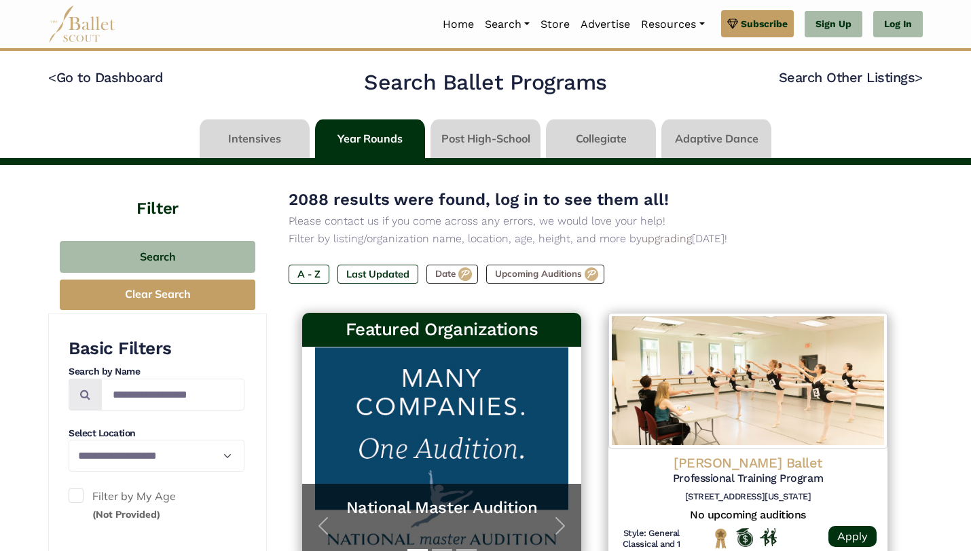
click at [569, 130] on link at bounding box center [601, 139] width 110 height 39
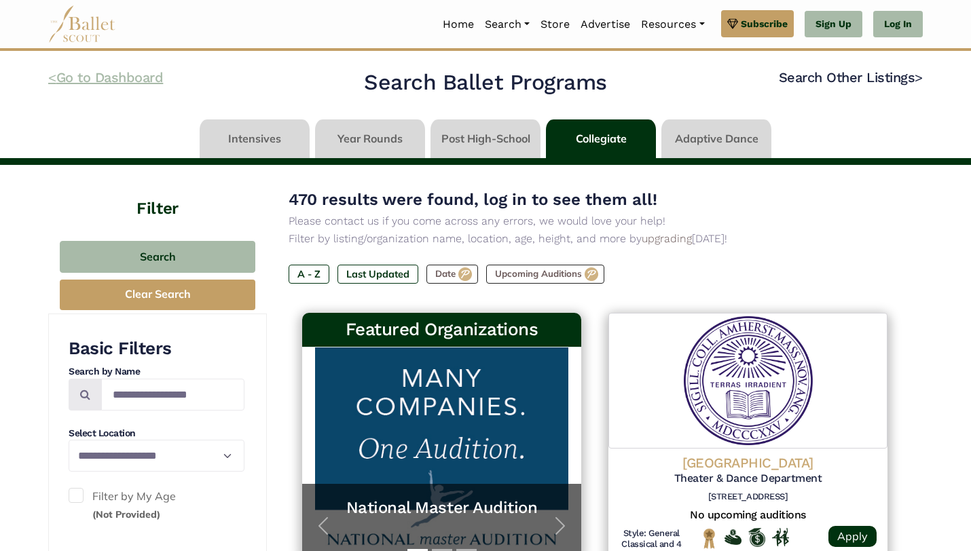
click at [58, 76] on link "< Go to Dashboard" at bounding box center [105, 77] width 115 height 16
